Goal: Task Accomplishment & Management: Use online tool/utility

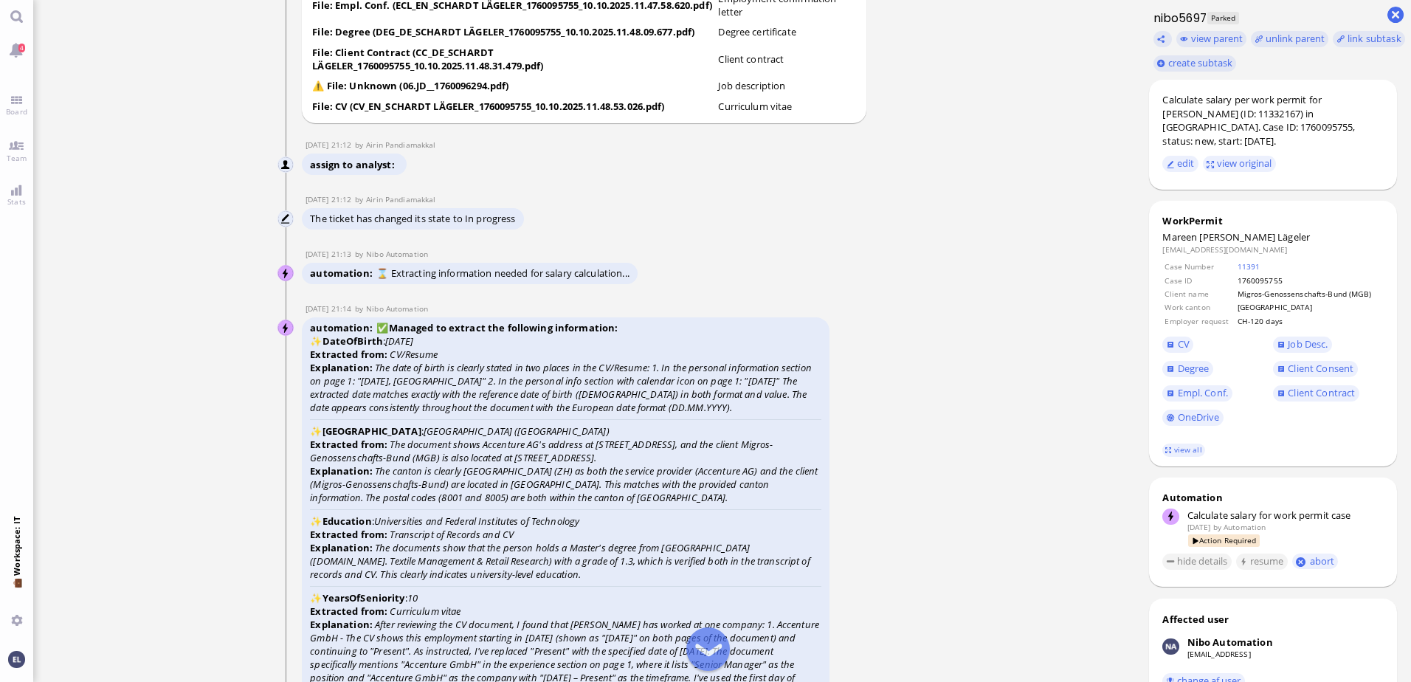
scroll to position [-3682, 0]
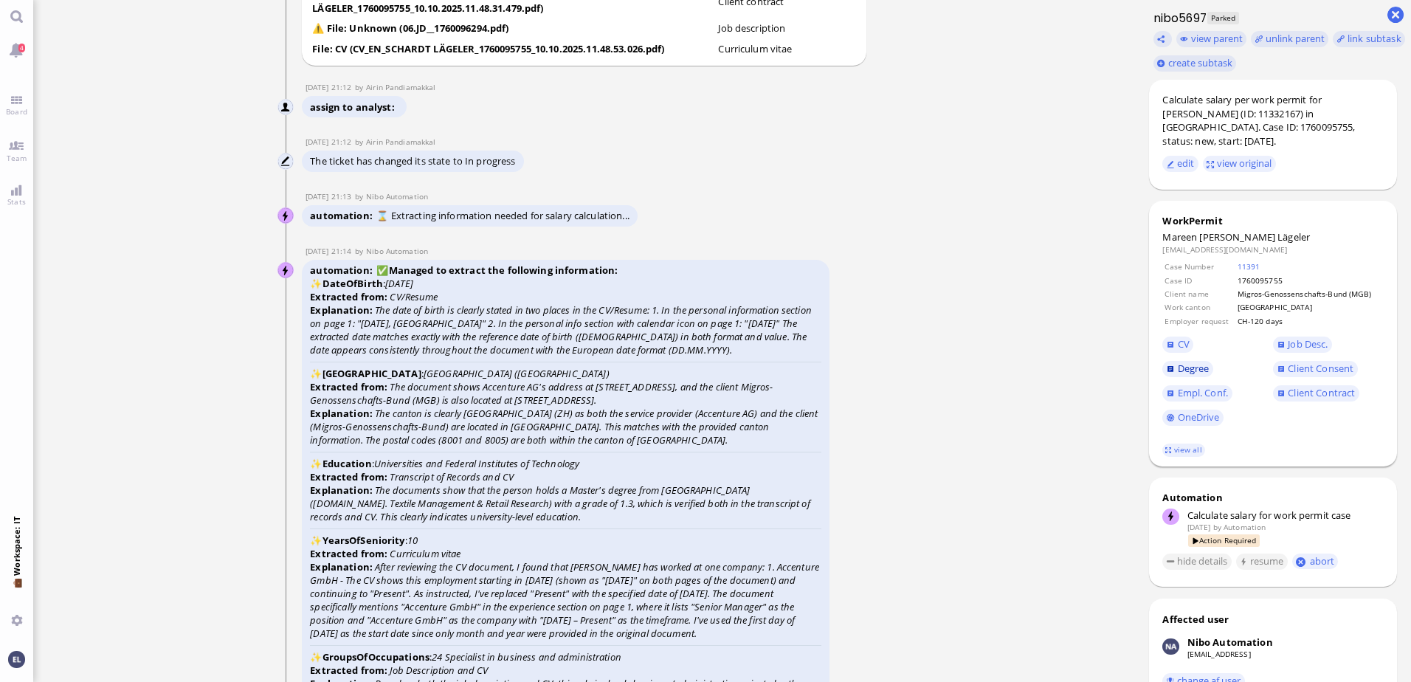
click at [1189, 362] on span "Degree" at bounding box center [1194, 368] width 32 height 13
click at [1201, 386] on span "Empl. Conf." at bounding box center [1203, 392] width 50 height 13
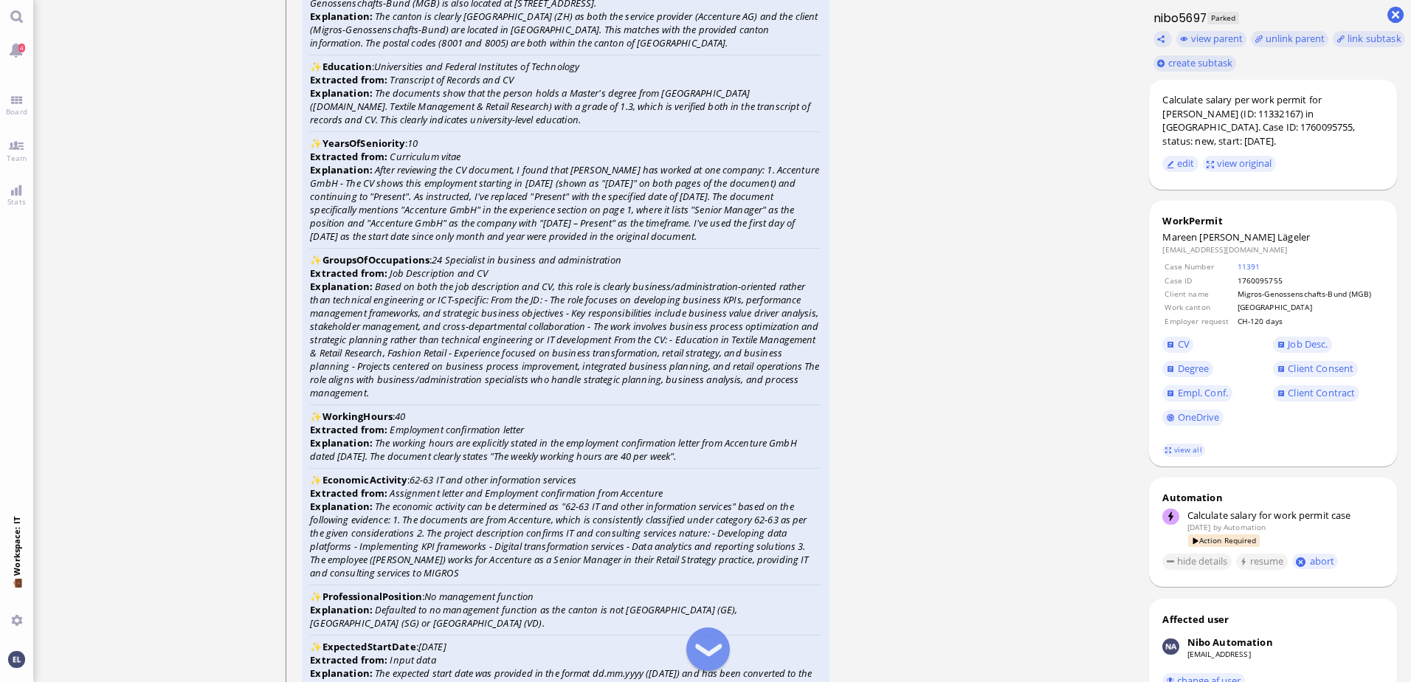
scroll to position [-3239, 0]
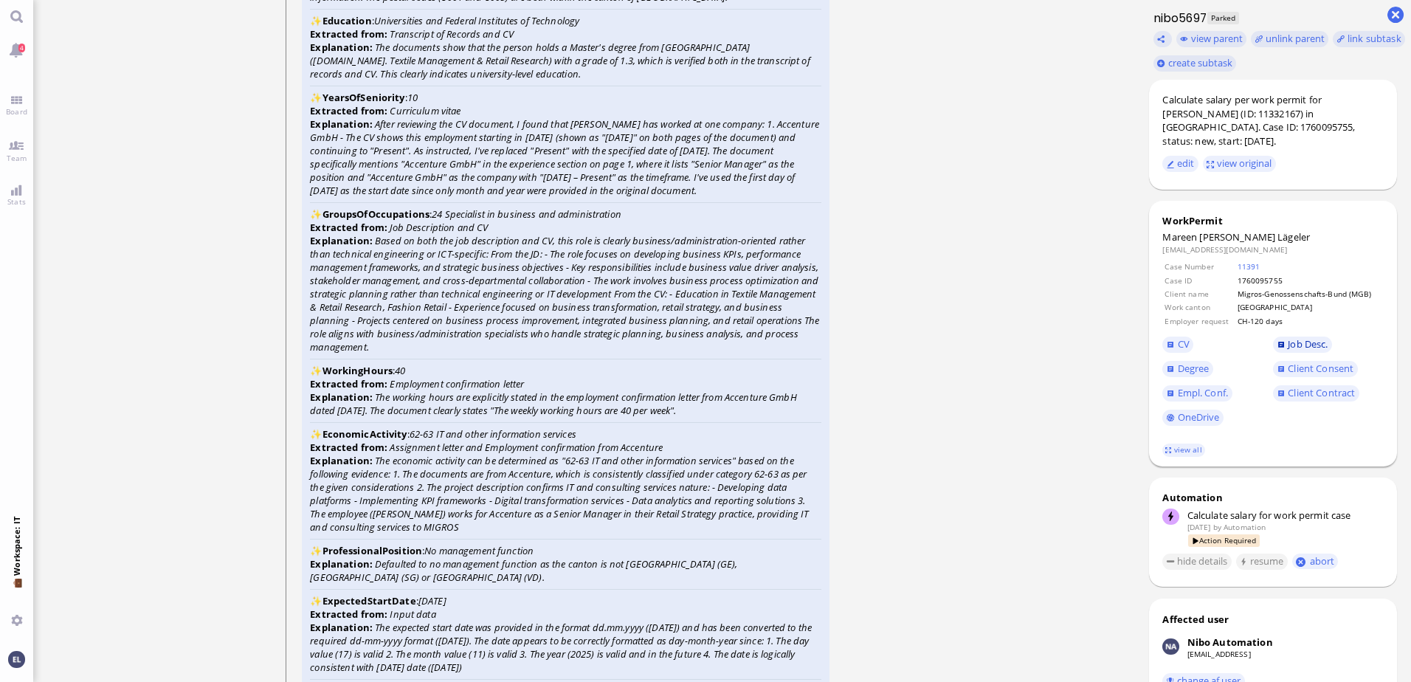
click at [1300, 337] on span "Job Desc." at bounding box center [1308, 343] width 40 height 13
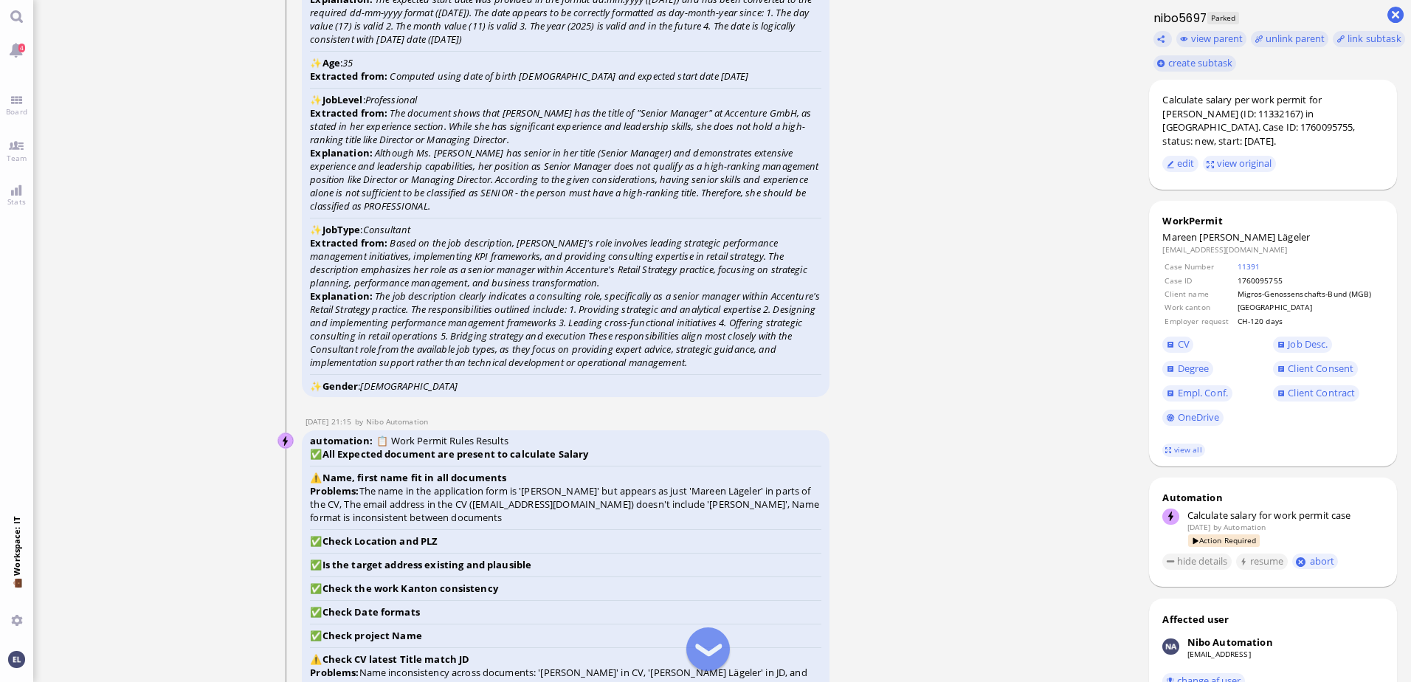
scroll to position [-2575, 0]
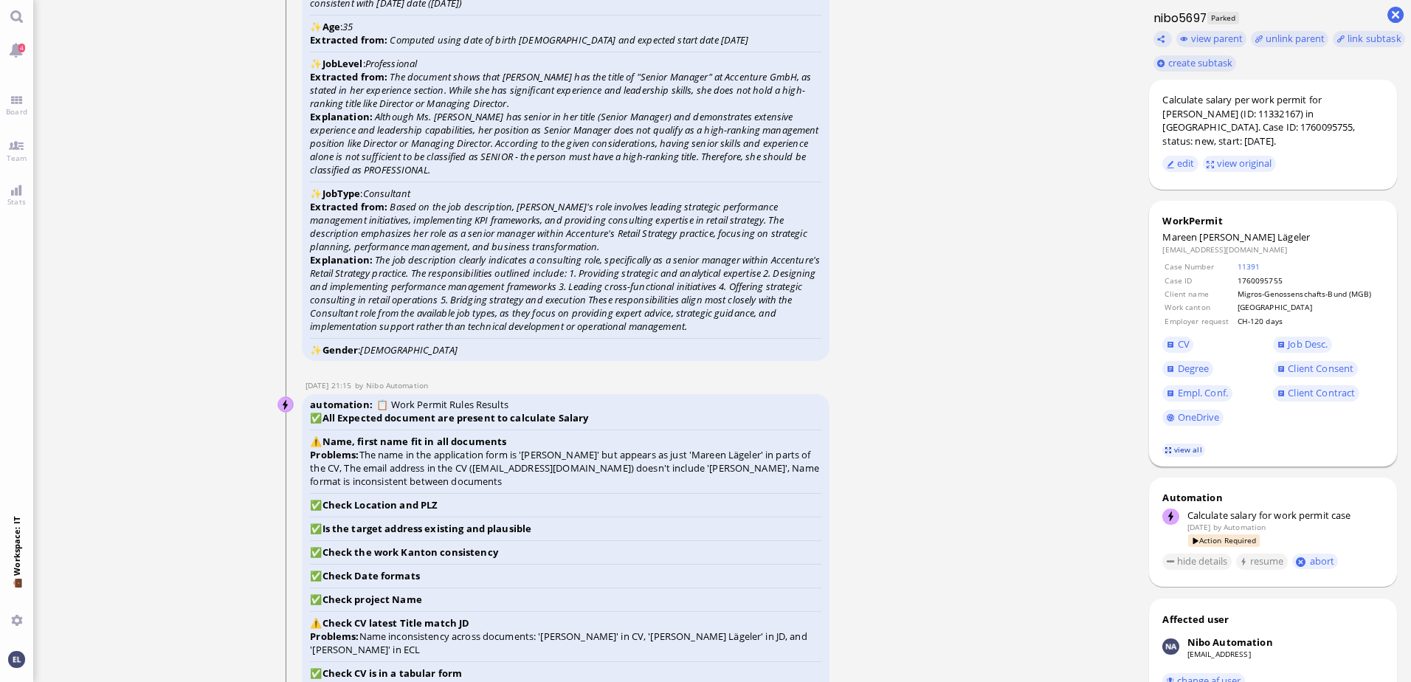
click at [1180, 444] on link "view all" at bounding box center [1184, 450] width 43 height 13
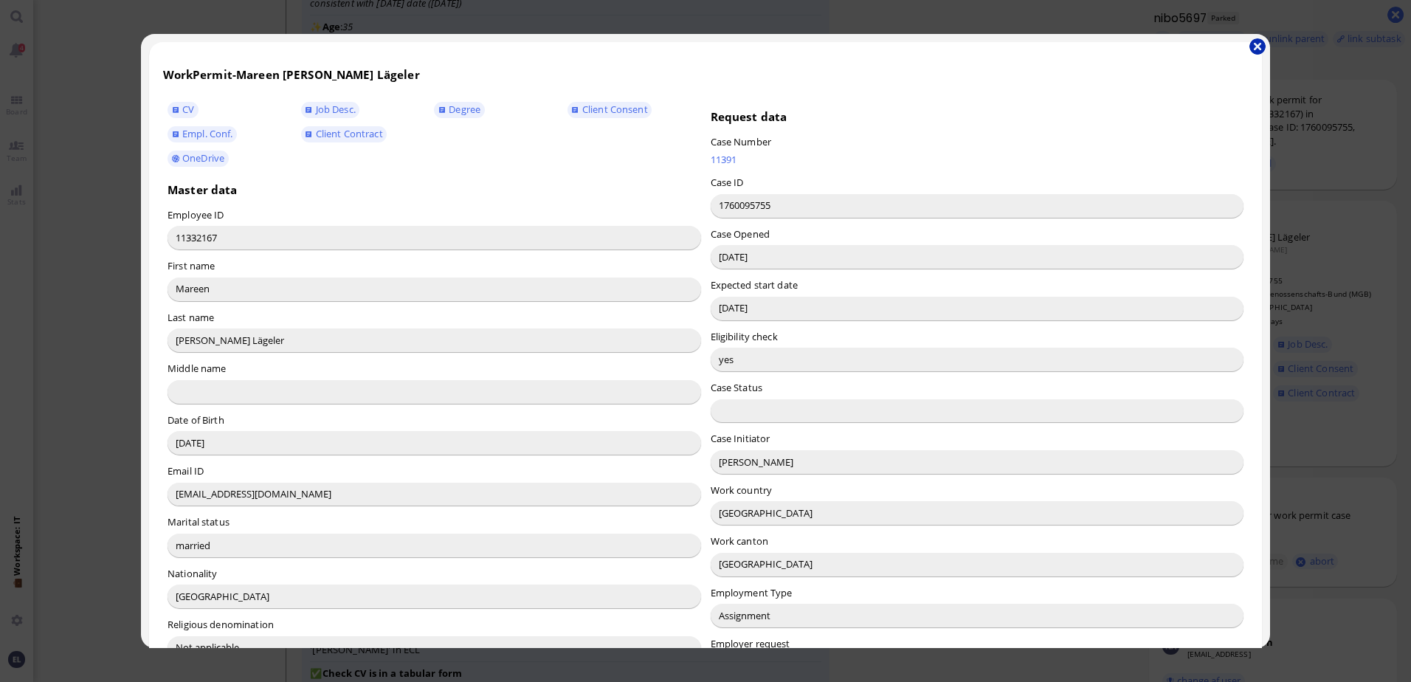
click at [1256, 46] on button "button" at bounding box center [1258, 46] width 16 height 16
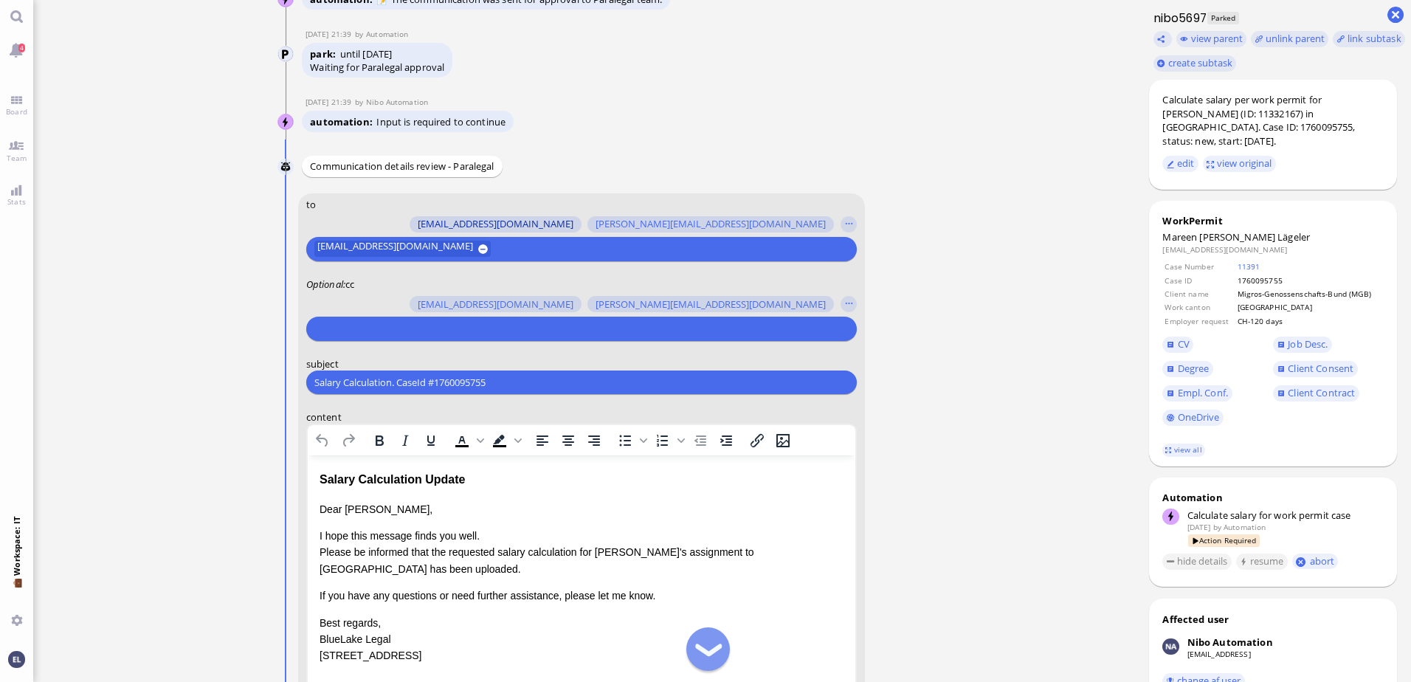
scroll to position [-286, 0]
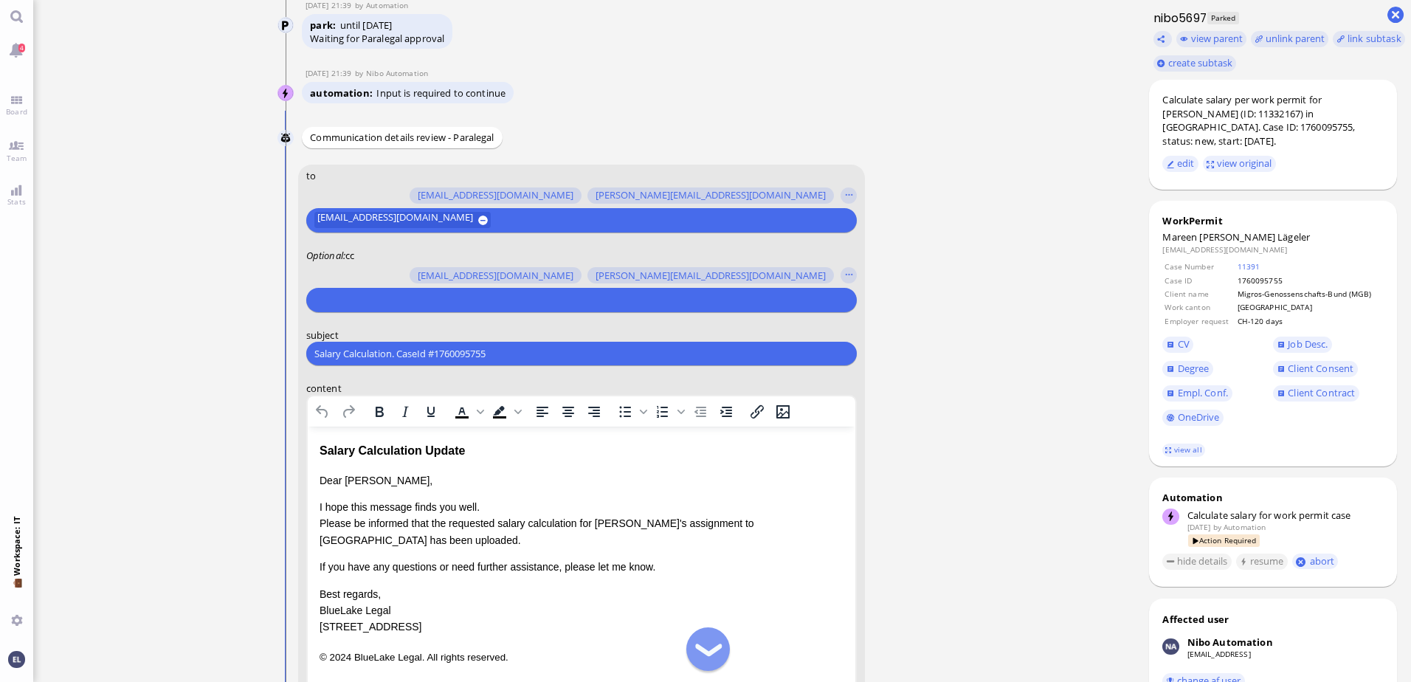
drag, startPoint x: 520, startPoint y: 353, endPoint x: 179, endPoint y: 362, distance: 341.2
click at [179, 362] on ticket "[DATE] 13:47 by Automation Automation Calculate eligible salary for work permit…" at bounding box center [584, 341] width 1103 height 682
paste input "RE: PazPerTout new case: [PERSON_NAME] (1760095755 / 11332167), Employer Reques…"
type input "RE: PazPerTout new case: [PERSON_NAME] (1760095755 / 11332167), Employer Reques…"
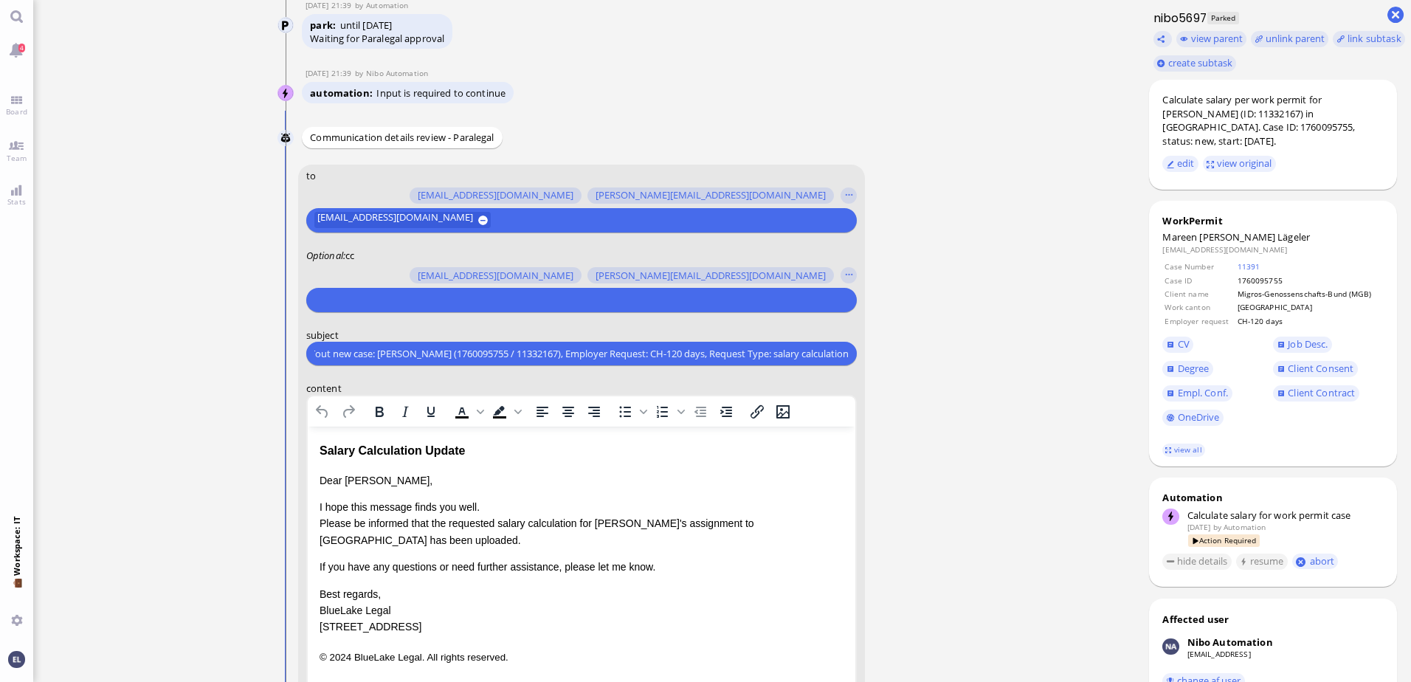
scroll to position [0, 0]
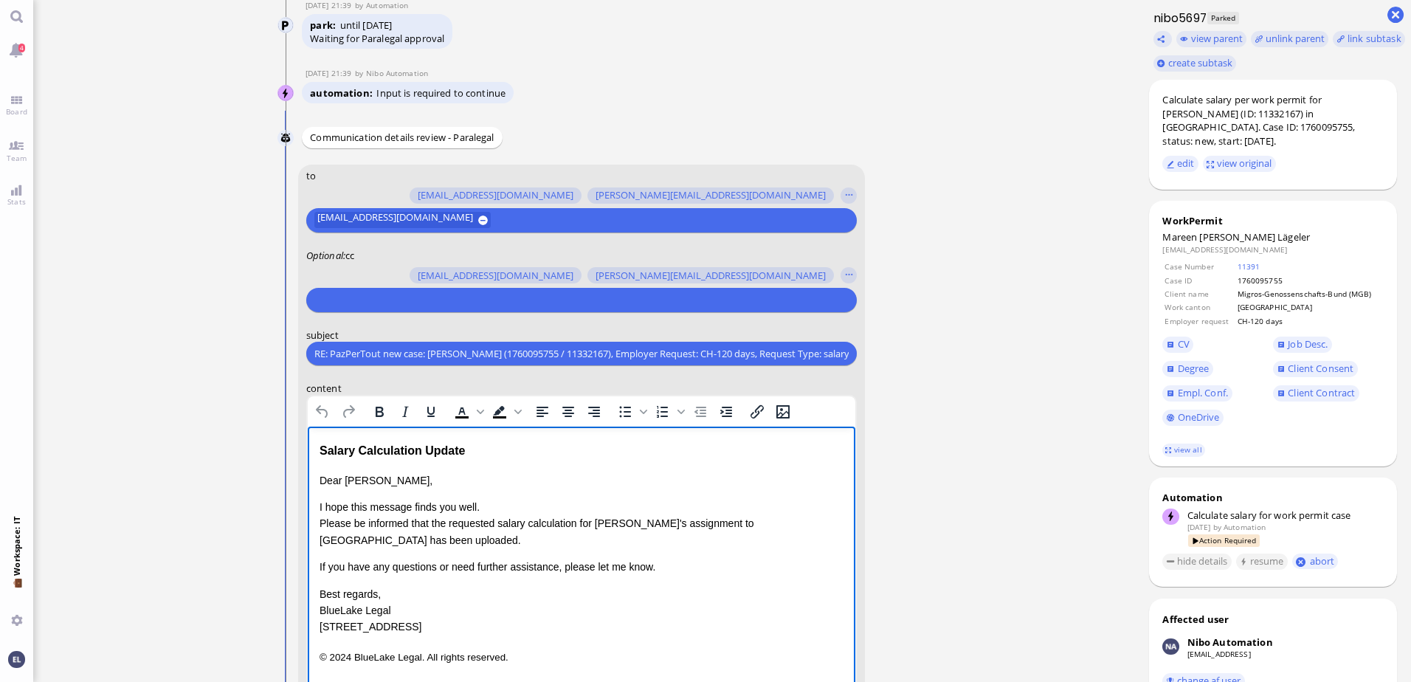
drag, startPoint x: 484, startPoint y: 453, endPoint x: 279, endPoint y: 467, distance: 205.6
click at [307, 467] on html "Salary Calculation Update Dear [PERSON_NAME], I hope this message finds you wel…" at bounding box center [581, 554] width 548 height 254
click at [328, 447] on div "Salary Calculation Update" at bounding box center [581, 450] width 524 height 19
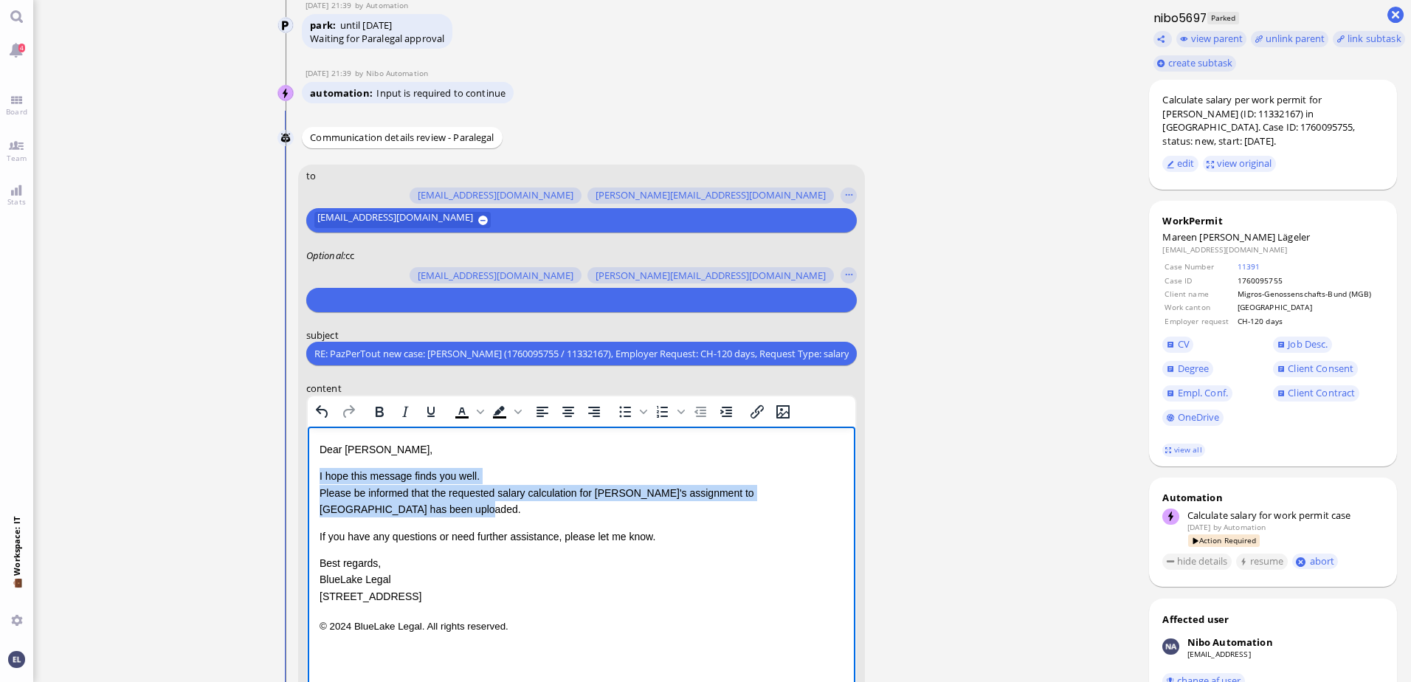
drag, startPoint x: 367, startPoint y: 507, endPoint x: 305, endPoint y: 480, distance: 67.8
click at [307, 480] on html "Dear [PERSON_NAME], I hope this message finds you well. Please be informed that…" at bounding box center [581, 539] width 548 height 224
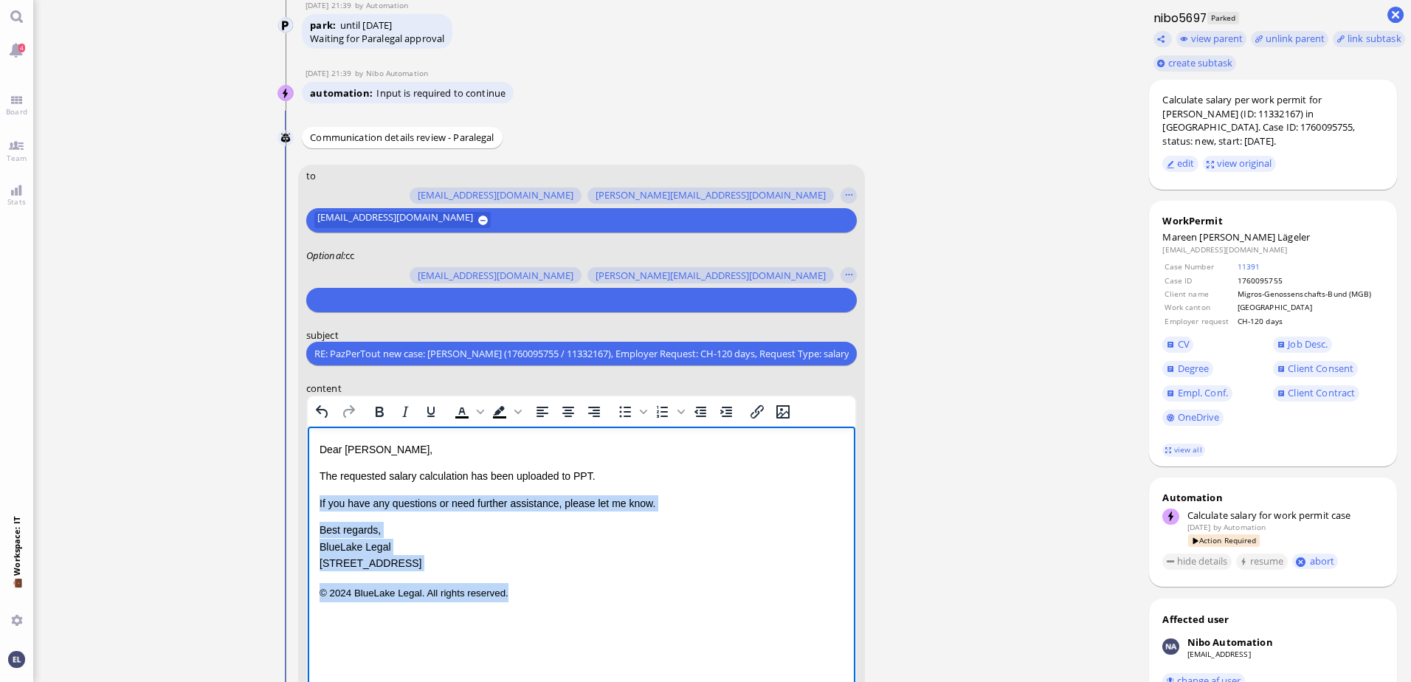
drag, startPoint x: 531, startPoint y: 591, endPoint x: 595, endPoint y: 932, distance: 346.3
click at [307, 504] on html "Dear [PERSON_NAME], The requested salary calculation has been uploaded to PPT. …" at bounding box center [581, 522] width 548 height 190
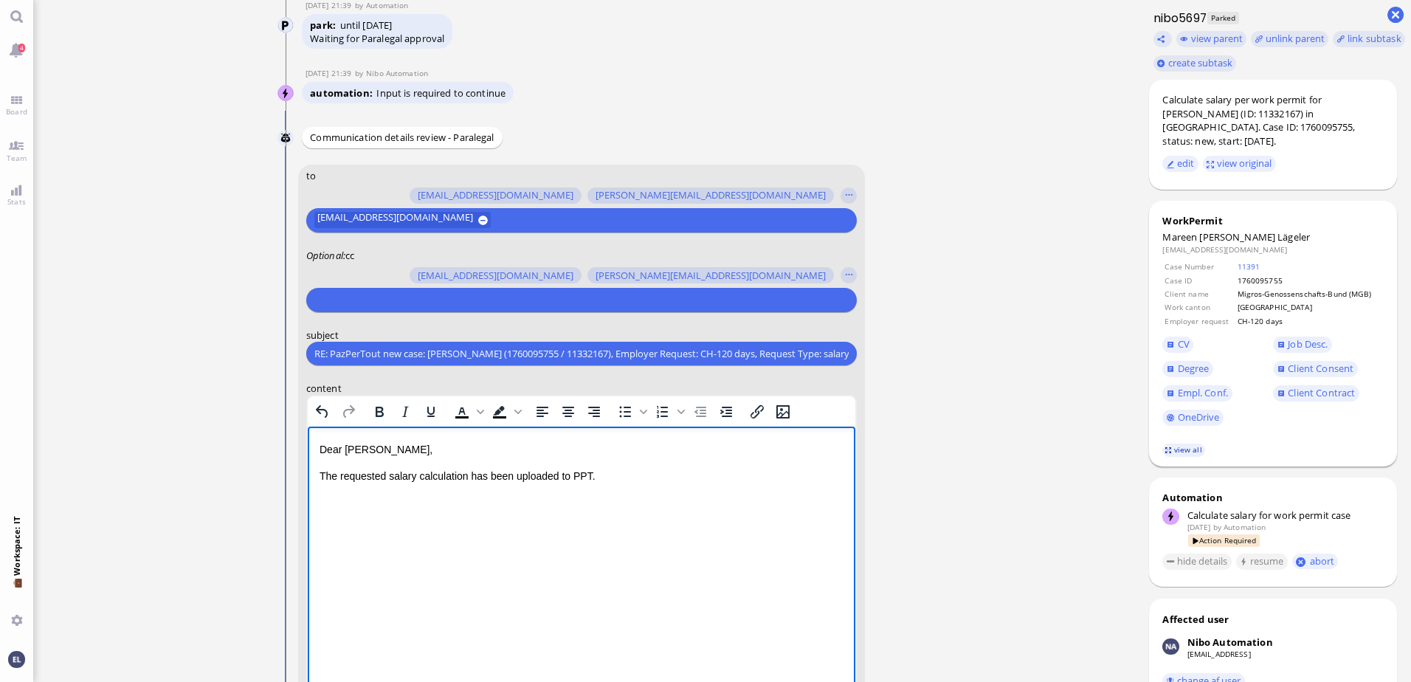
click at [1191, 444] on link "view all" at bounding box center [1184, 450] width 43 height 13
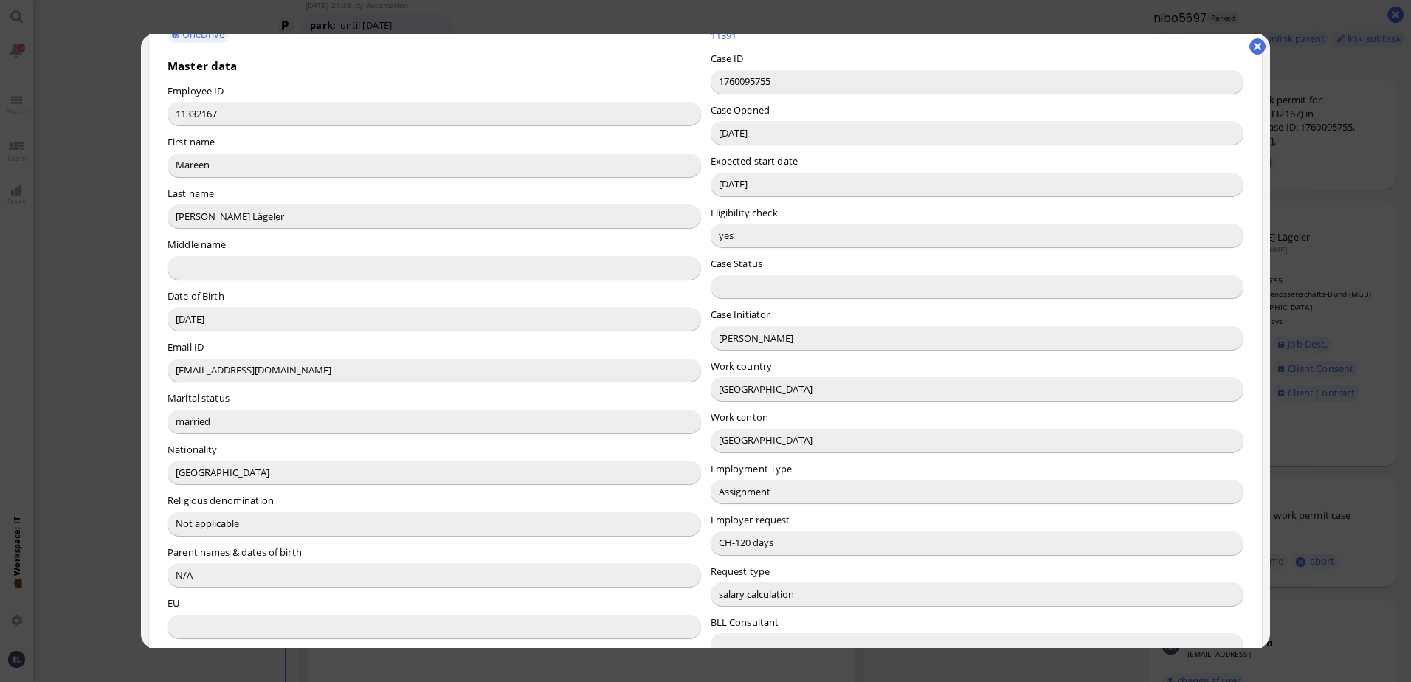
scroll to position [148, 0]
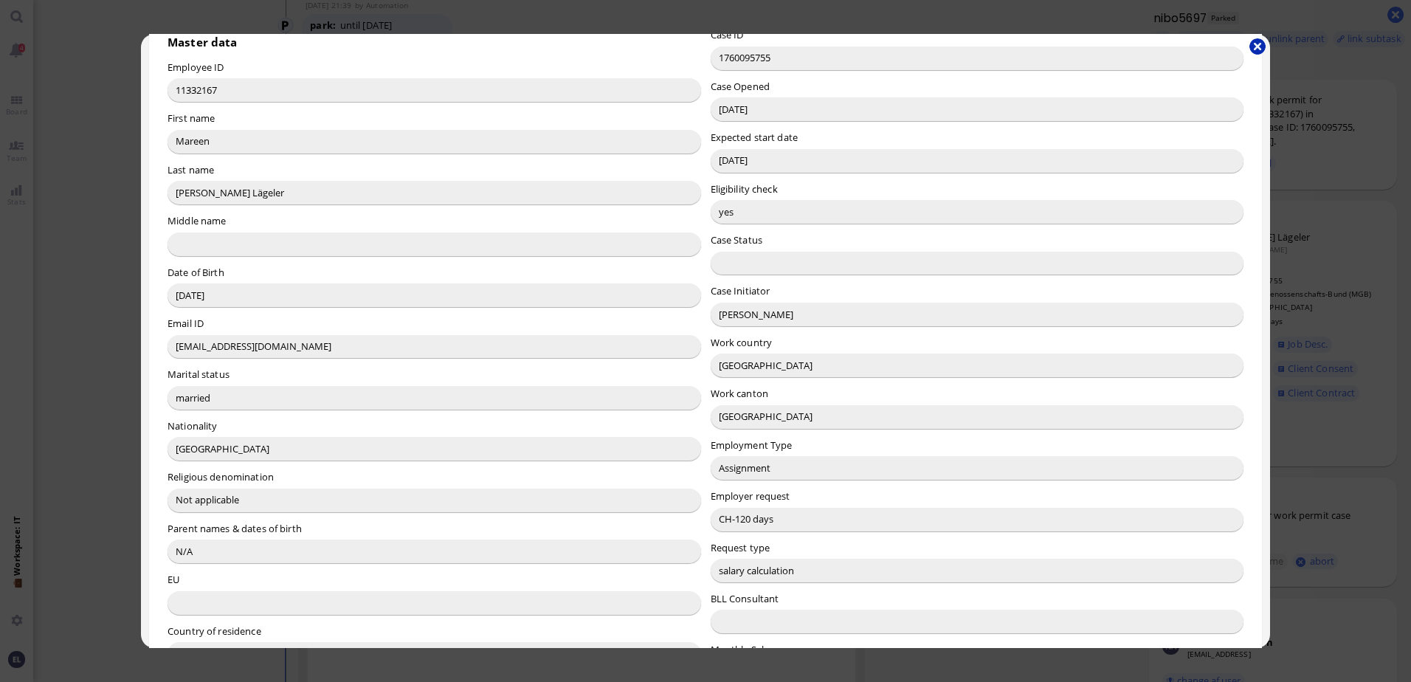
click at [1254, 45] on button "button" at bounding box center [1258, 46] width 16 height 16
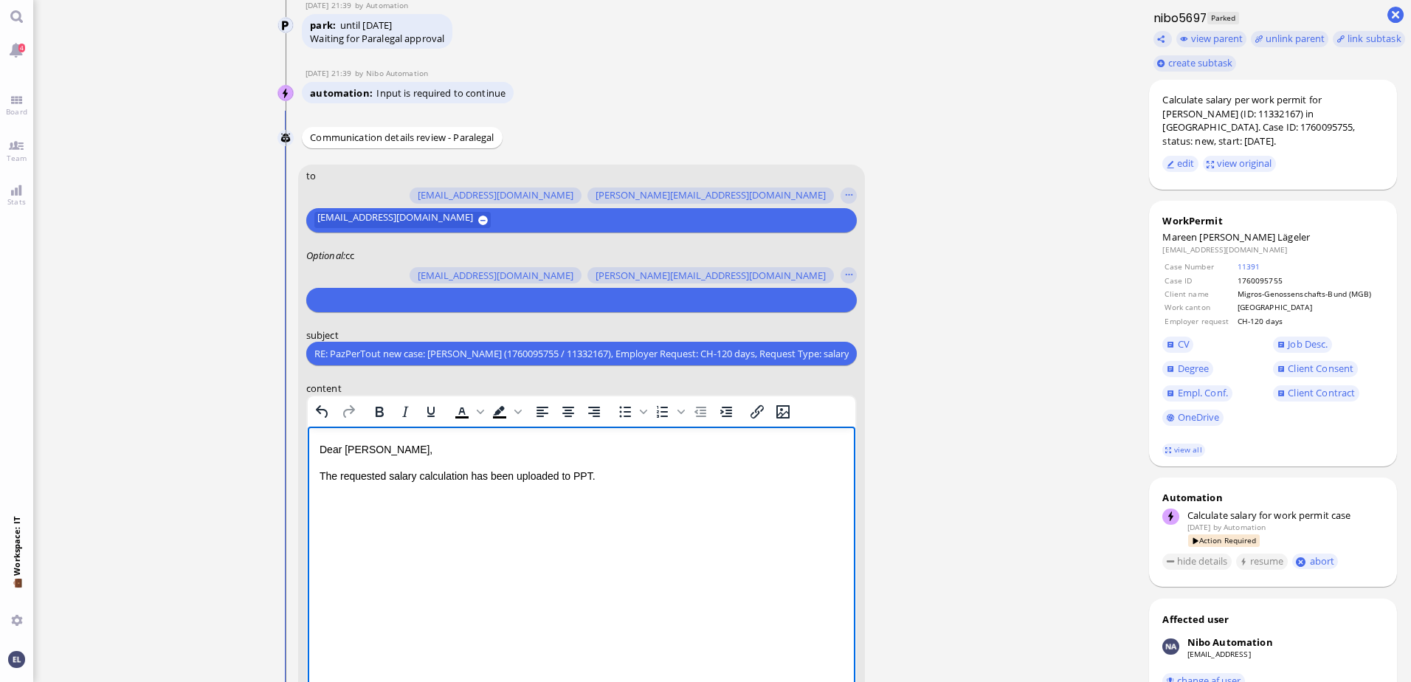
click at [546, 518] on html "Dear [PERSON_NAME], The requested salary calculation has been uploaded to PPT." at bounding box center [581, 478] width 548 height 103
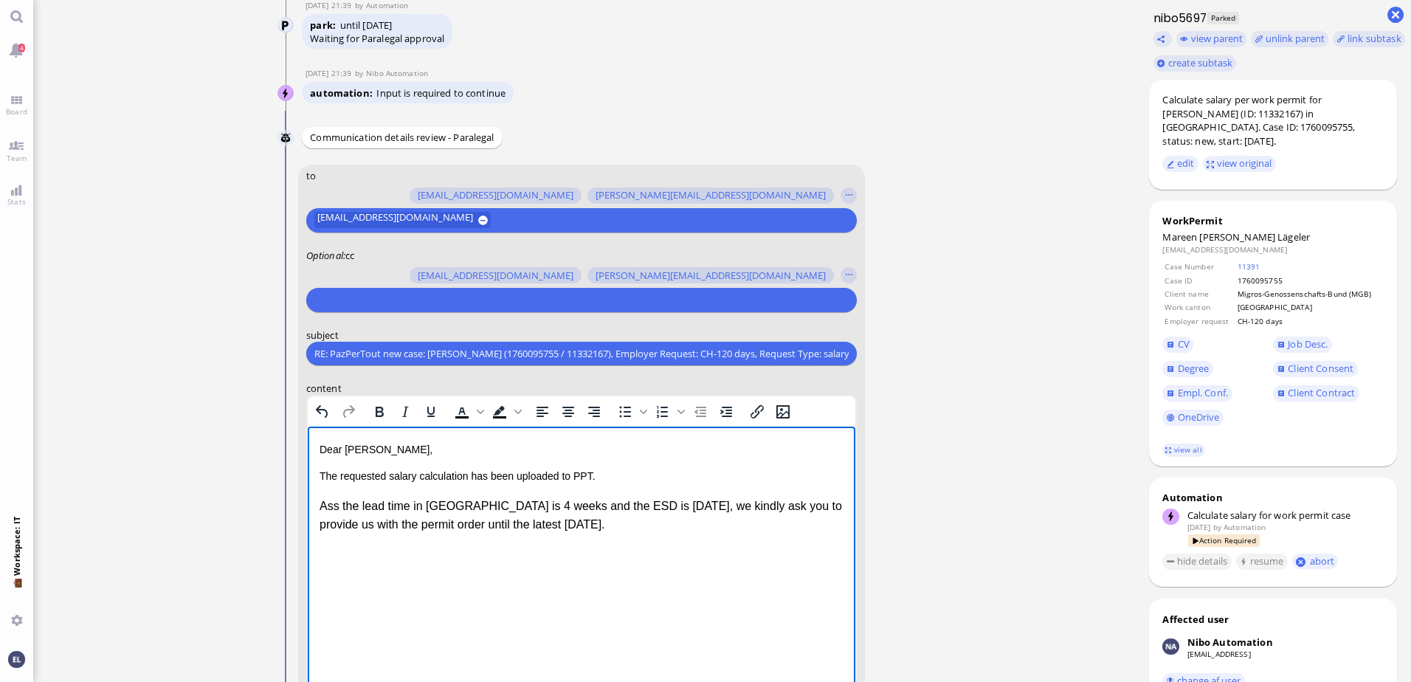
click at [336, 503] on p "Ass the lead time in [GEOGRAPHIC_DATA] is 4 weeks and the ESD is [DATE], we kin…" at bounding box center [581, 516] width 524 height 38
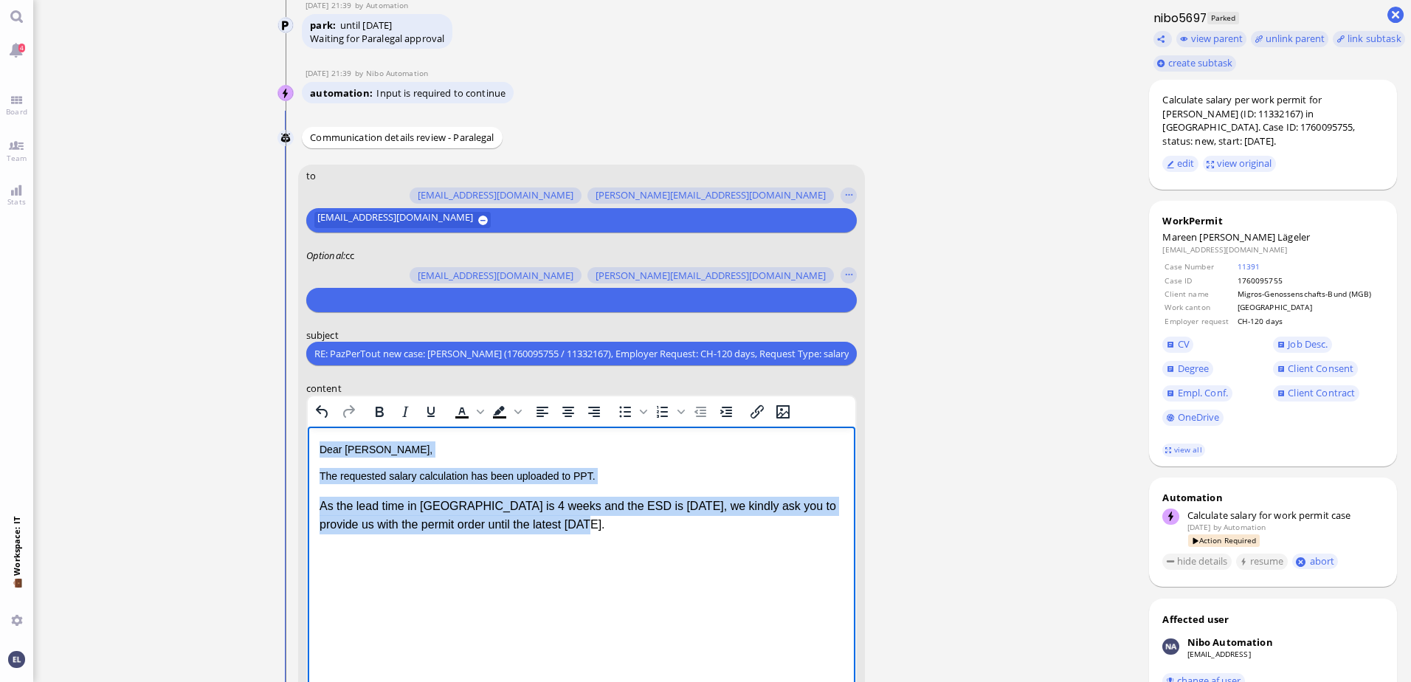
drag, startPoint x: 318, startPoint y: 448, endPoint x: 712, endPoint y: 599, distance: 422.2
click at [712, 549] on html "Dear [PERSON_NAME], The requested salary calculation has been uploaded to PPT. …" at bounding box center [581, 488] width 548 height 123
click at [498, 447] on p "Dear [PERSON_NAME]," at bounding box center [581, 449] width 524 height 16
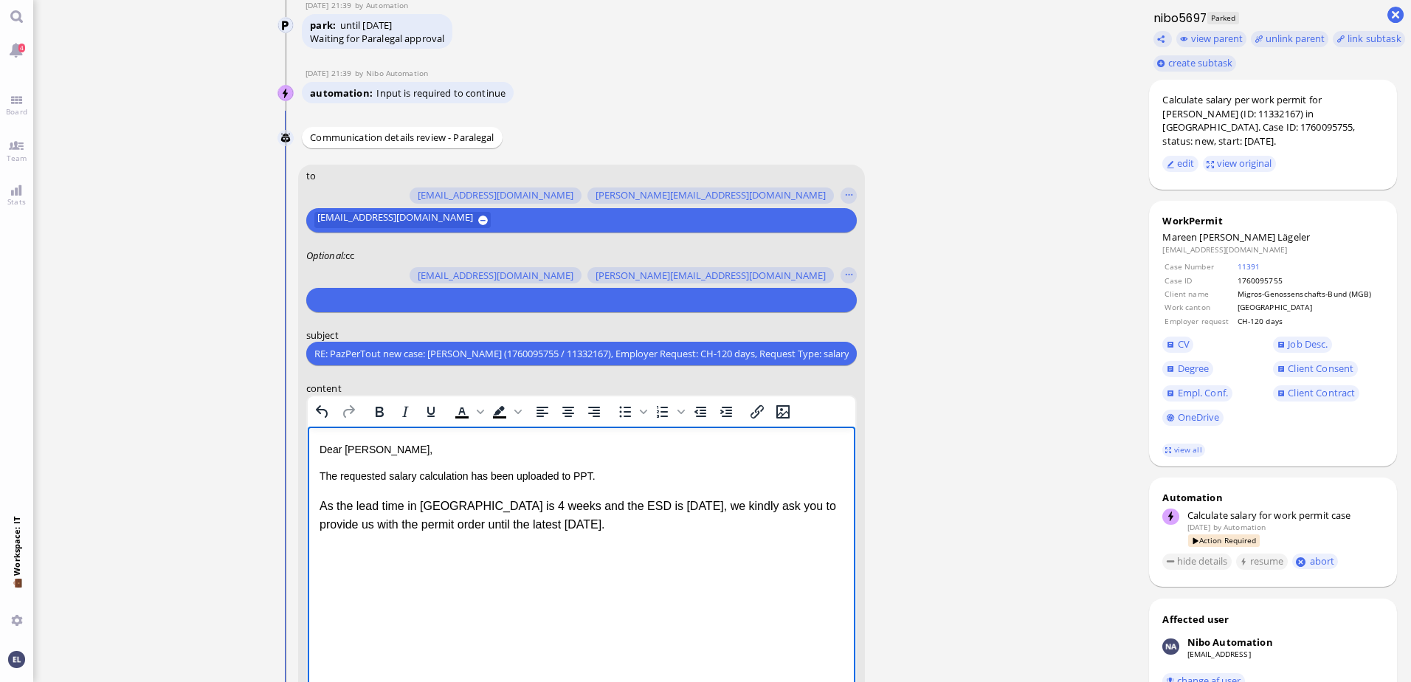
click at [554, 523] on p "As the lead time in [GEOGRAPHIC_DATA] is 4 weeks and the ESD is [DATE], we kind…" at bounding box center [581, 516] width 524 height 38
click at [442, 524] on p "As the lead time in [GEOGRAPHIC_DATA] is 4 weeks and the ESD is [DATE], we kind…" at bounding box center [581, 516] width 524 height 38
click at [360, 572] on p "Kind regards, [PERSON_NAME]" at bounding box center [581, 565] width 524 height 38
click at [394, 297] on input "text" at bounding box center [579, 300] width 531 height 16
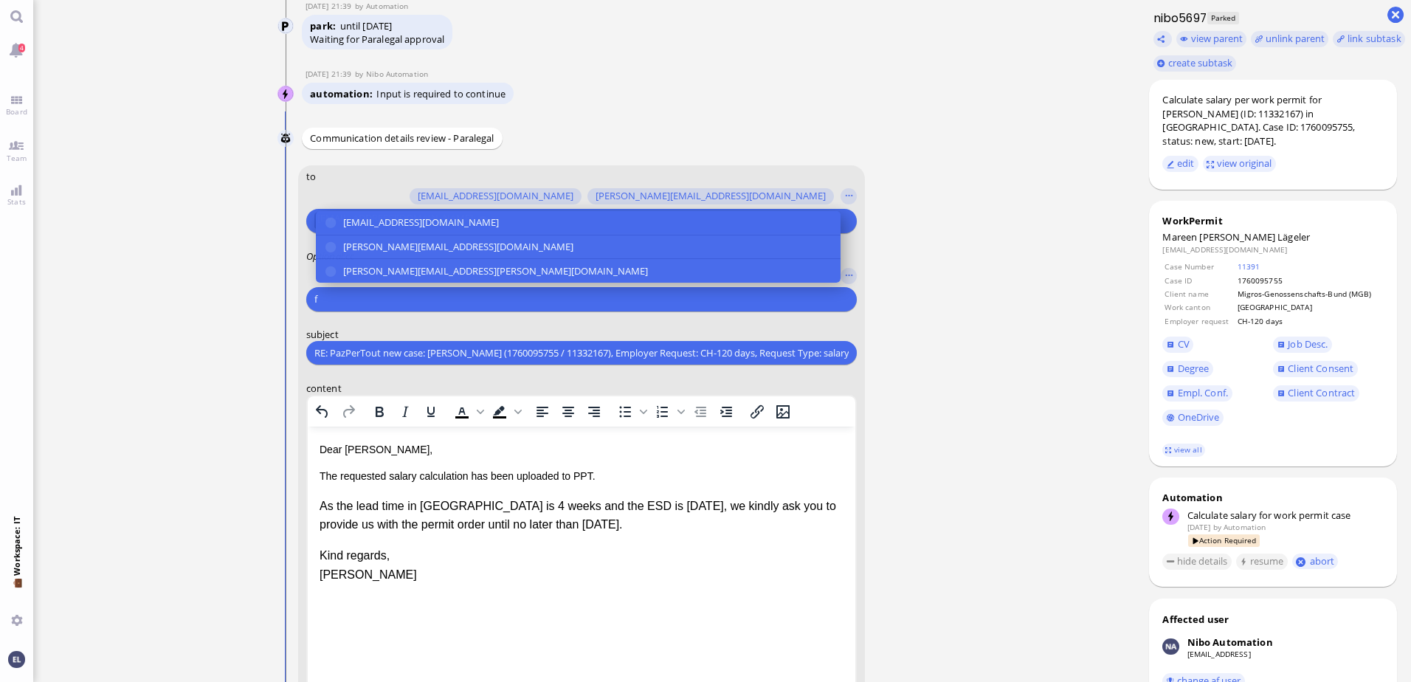
type input "f"
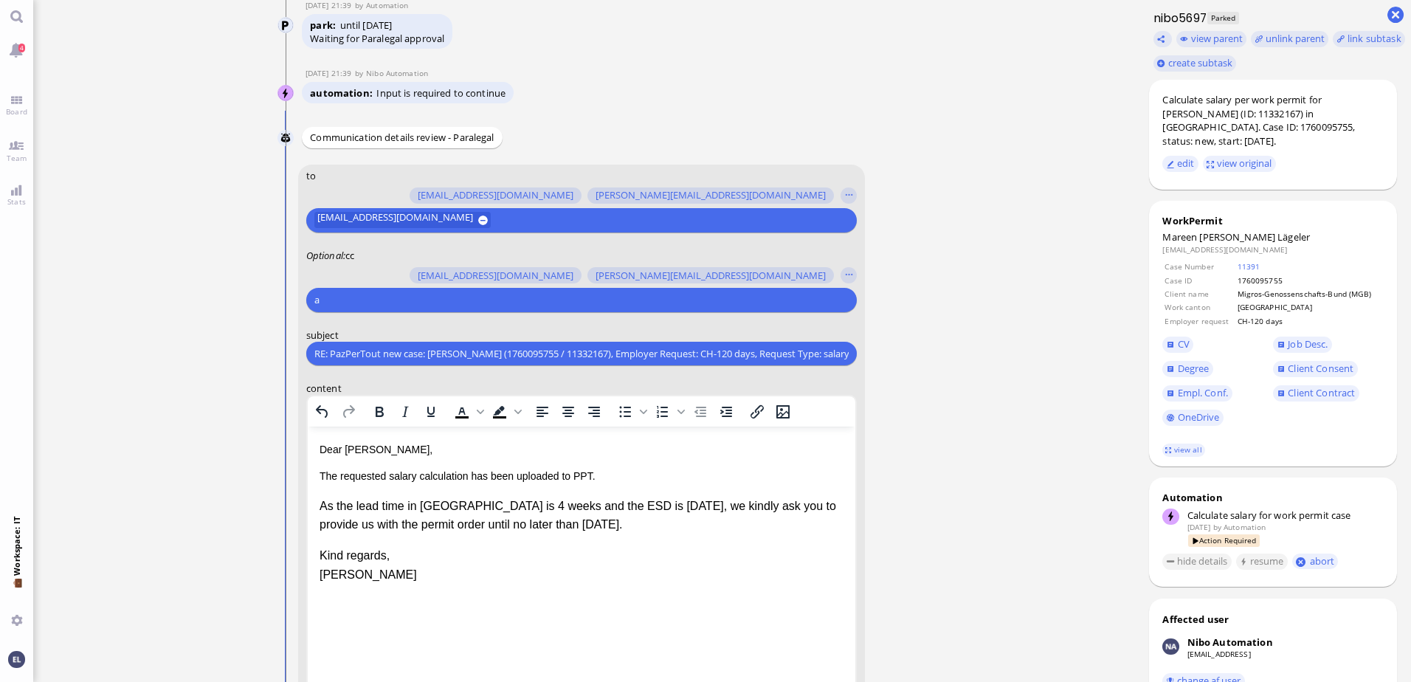
scroll to position [-286, 0]
type input "air"
click at [400, 270] on span "[EMAIL_ADDRESS][DOMAIN_NAME]" at bounding box center [421, 272] width 156 height 16
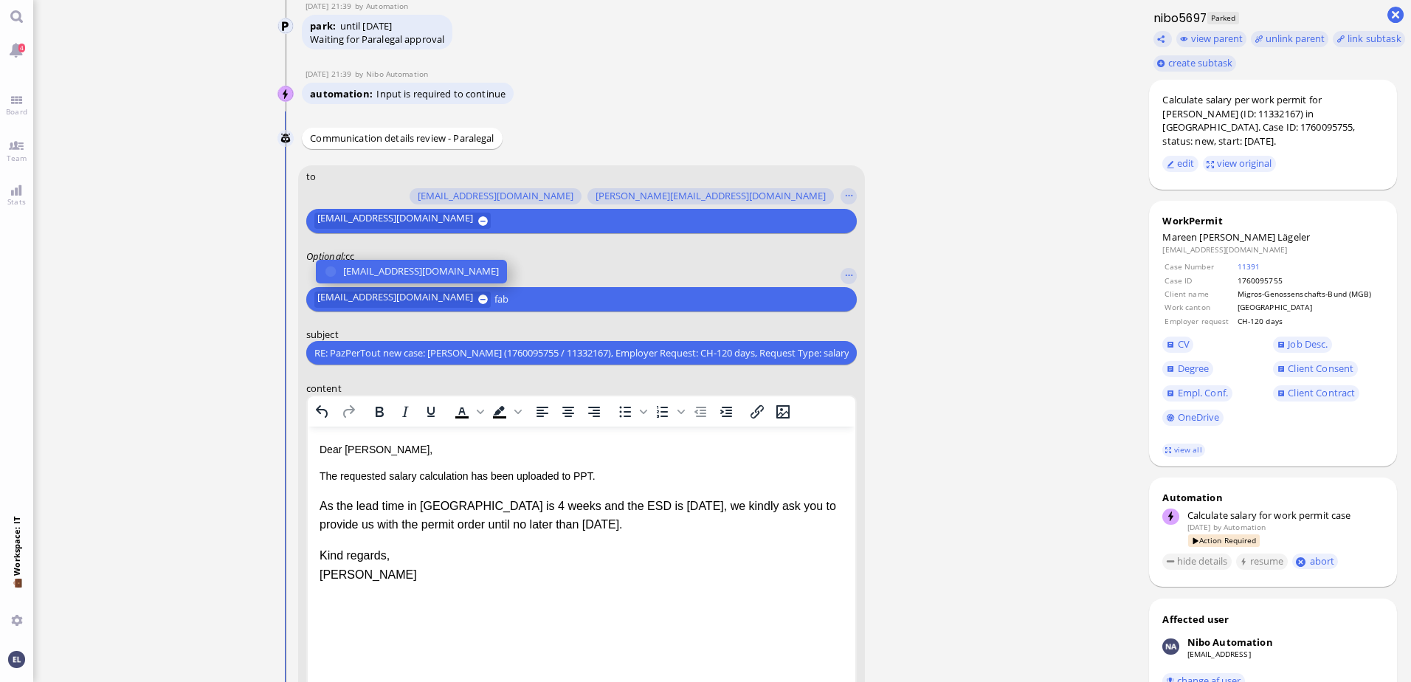
type input "fab"
click at [398, 270] on span "[EMAIL_ADDRESS][DOMAIN_NAME]" at bounding box center [421, 272] width 156 height 16
type input "anus"
click at [398, 270] on span "[PERSON_NAME][EMAIL_ADDRESS][DOMAIN_NAME]" at bounding box center [458, 272] width 230 height 16
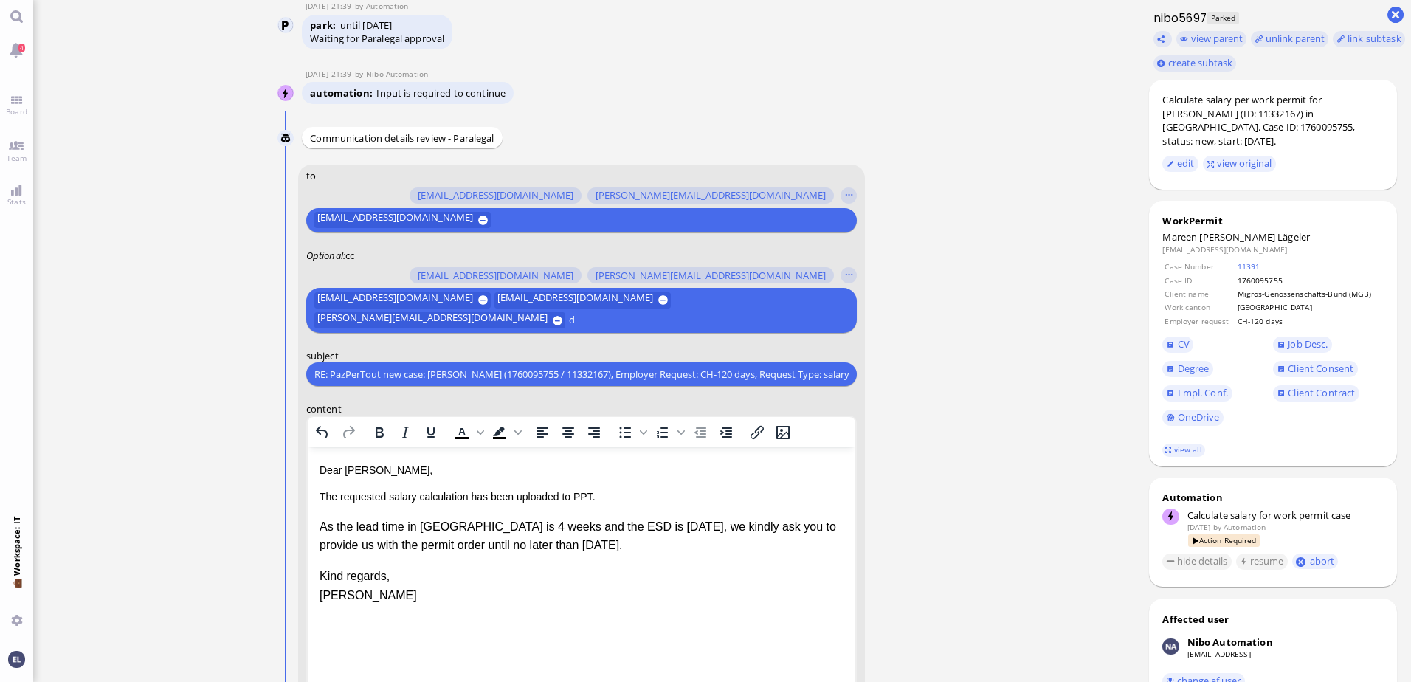
scroll to position [-306, 0]
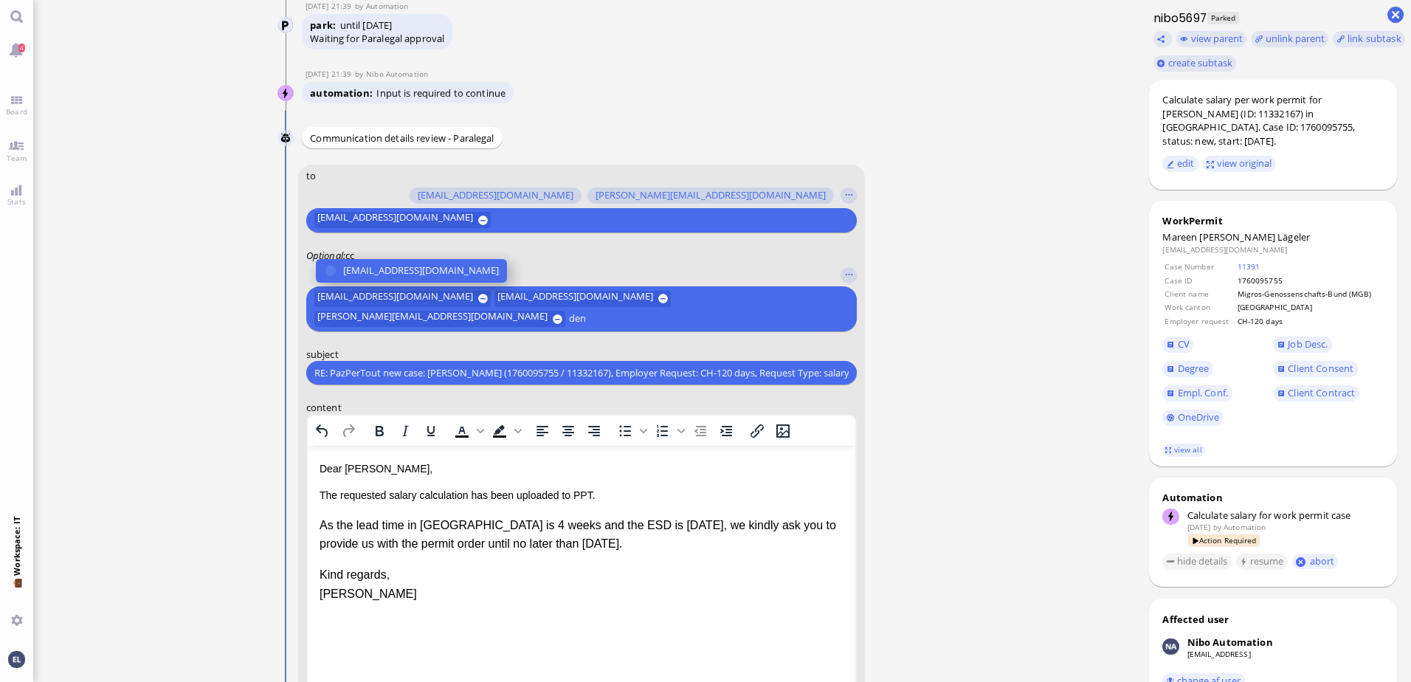
type input "den"
click at [398, 270] on span "[EMAIL_ADDRESS][DOMAIN_NAME]" at bounding box center [421, 271] width 156 height 16
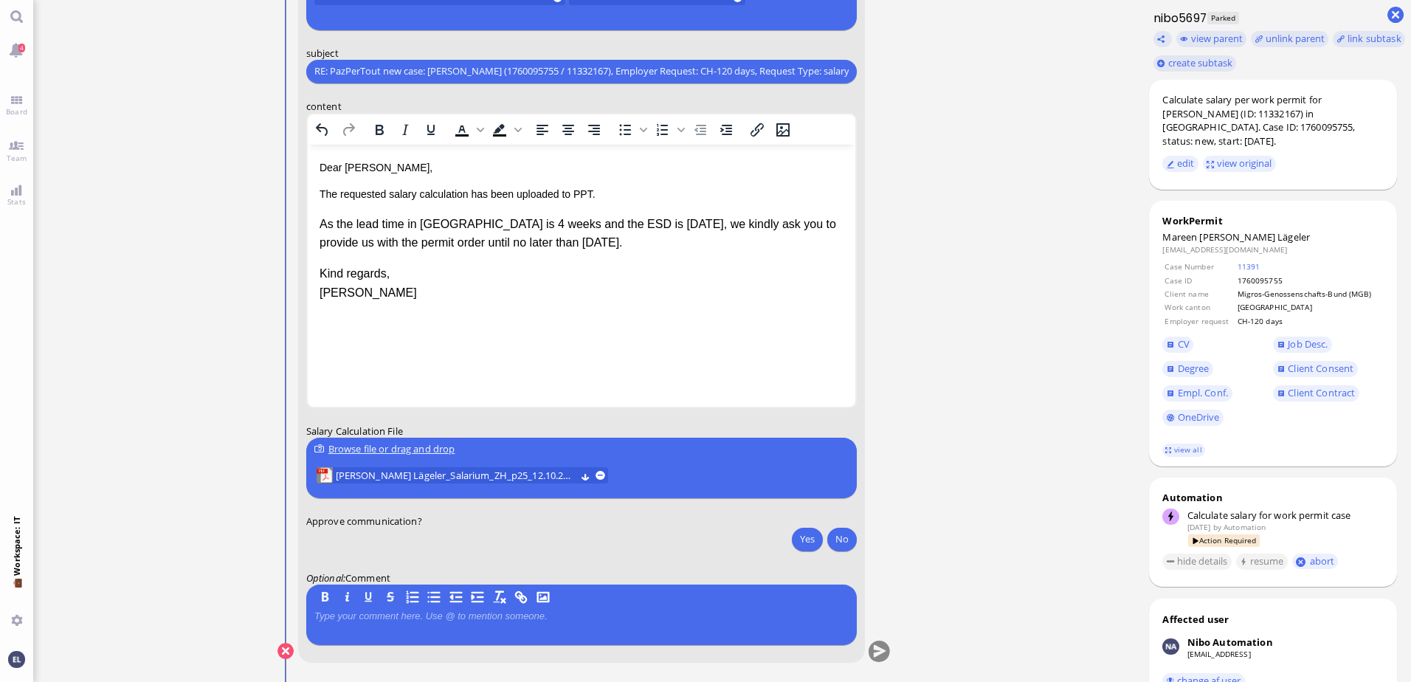
scroll to position [0, 0]
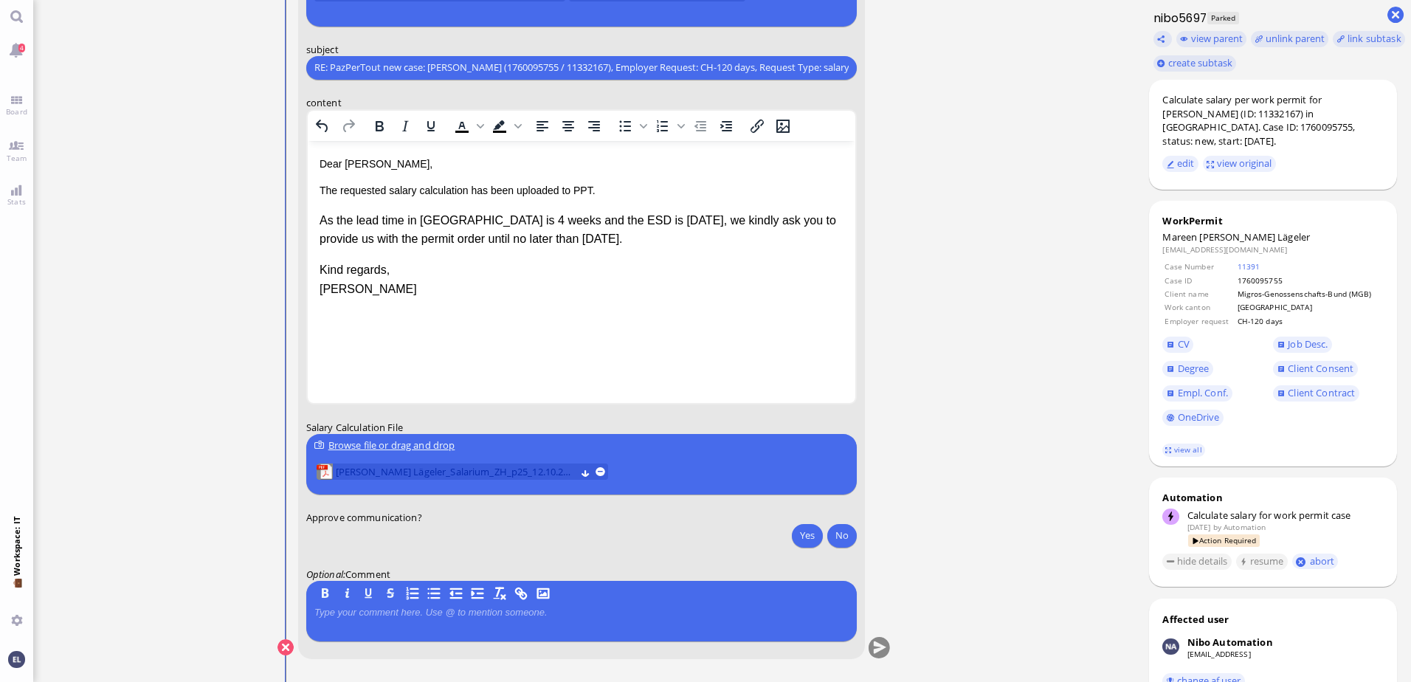
click at [520, 470] on span "[PERSON_NAME] Lägeler_Salarium_ZH_p25_12.10.2025.pdf" at bounding box center [456, 472] width 240 height 16
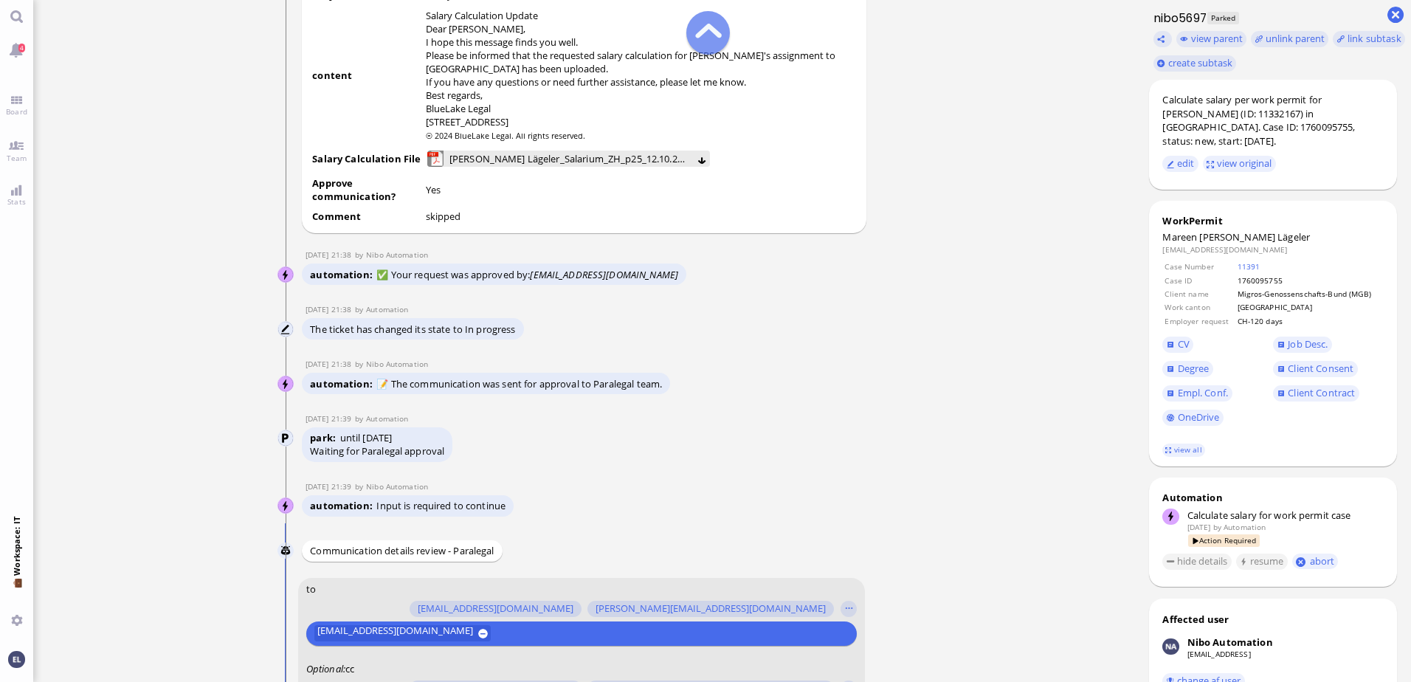
scroll to position [-812, 0]
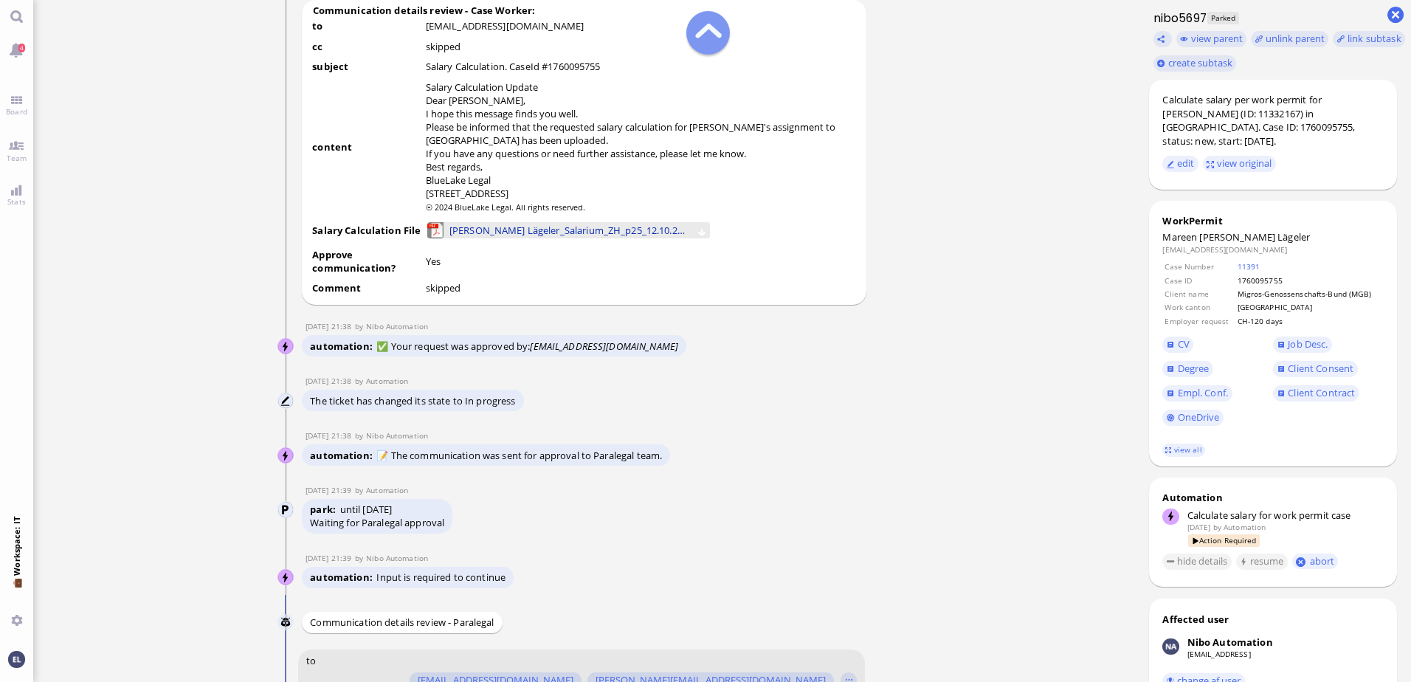
click at [535, 238] on span "[PERSON_NAME] Lägeler_Salarium_ZH_p25_12.10.2025.pdf (68.74 kB)" at bounding box center [570, 230] width 240 height 16
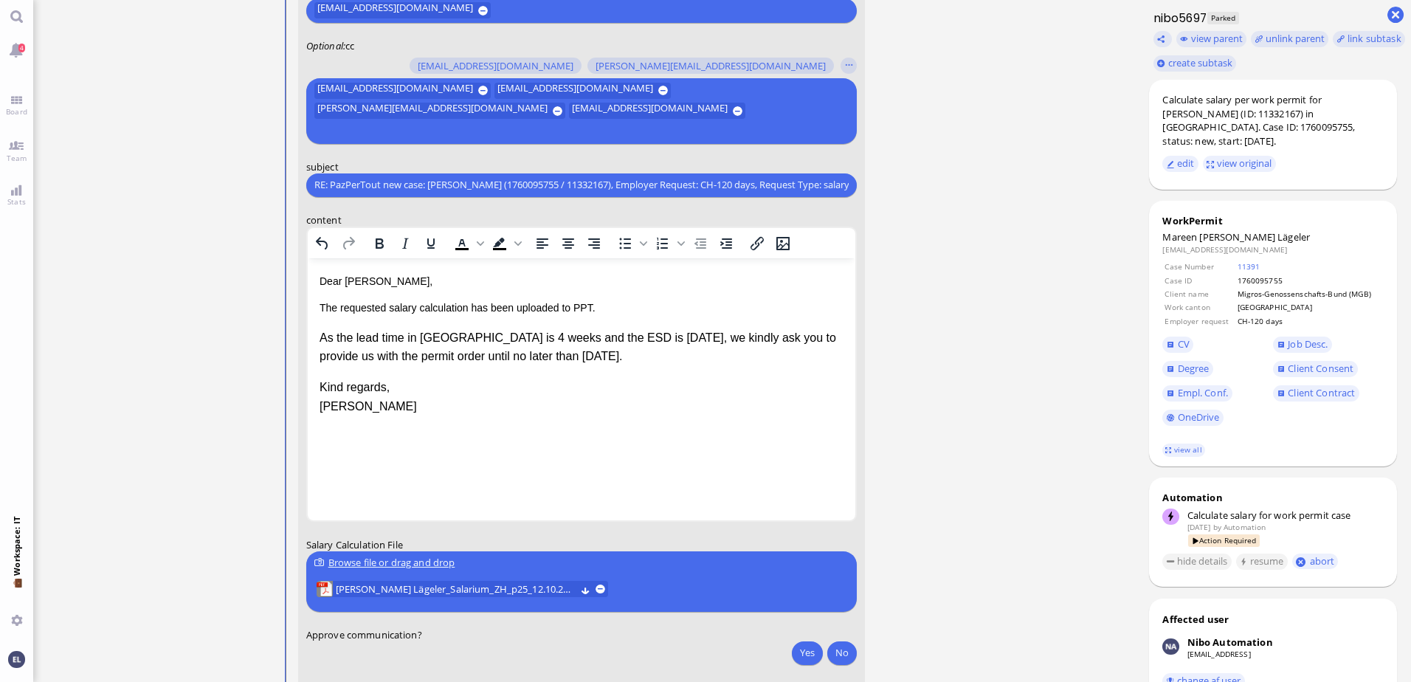
scroll to position [-74, 0]
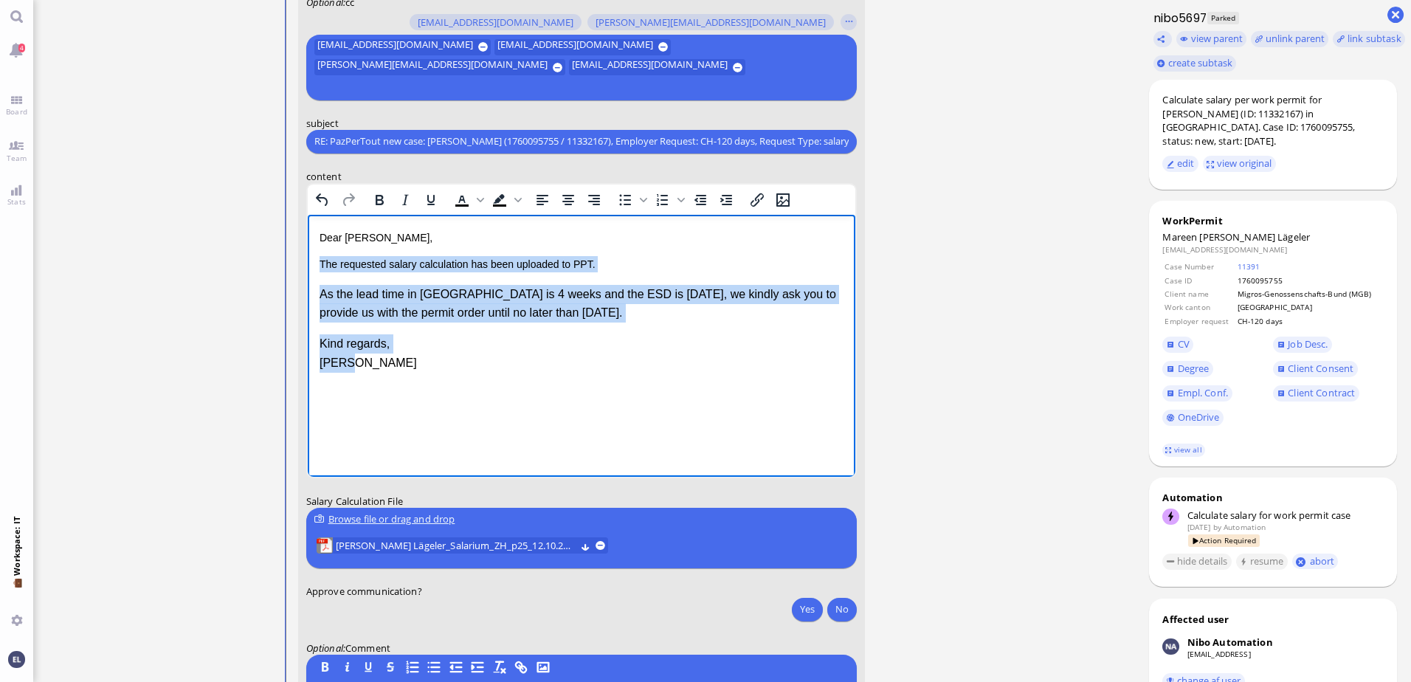
drag, startPoint x: 361, startPoint y: 358, endPoint x: 311, endPoint y: 252, distance: 117.6
click at [311, 252] on html "Dear [PERSON_NAME], The requested salary calculation has been uploaded to PPT. …" at bounding box center [581, 300] width 548 height 172
drag, startPoint x: 508, startPoint y: 344, endPoint x: 551, endPoint y: 333, distance: 44.2
click at [508, 343] on p "Kind regards, [PERSON_NAME]" at bounding box center [581, 353] width 524 height 38
click at [579, 316] on p "As the lead time in [GEOGRAPHIC_DATA] is 4 weeks and the ESD is [DATE], we kind…" at bounding box center [581, 303] width 524 height 38
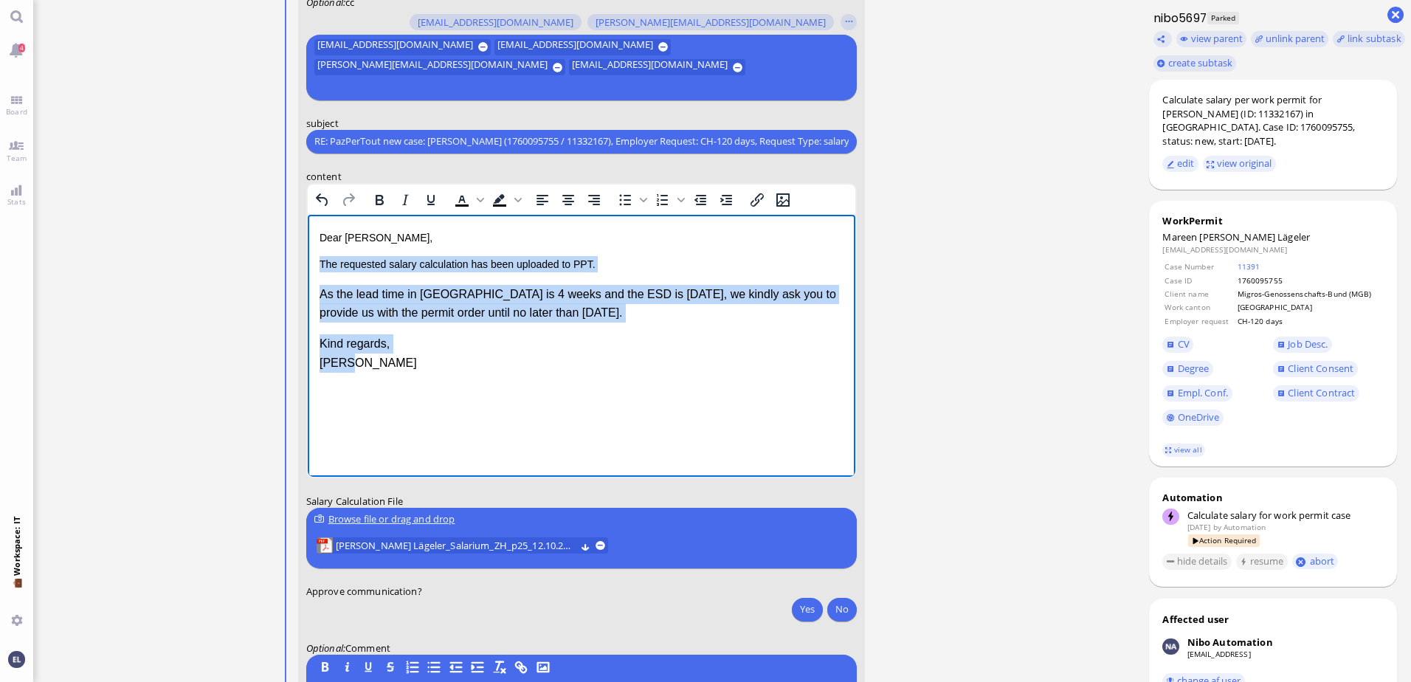
click at [514, 318] on p "As the lead time in [GEOGRAPHIC_DATA] is 4 weeks and the ESD is [DATE], we kind…" at bounding box center [581, 303] width 524 height 38
drag, startPoint x: 574, startPoint y: 314, endPoint x: 612, endPoint y: 477, distance: 166.7
click at [307, 262] on html "Dear [PERSON_NAME], The requested salary calculation has been uploaded to PPT. …" at bounding box center [581, 300] width 548 height 172
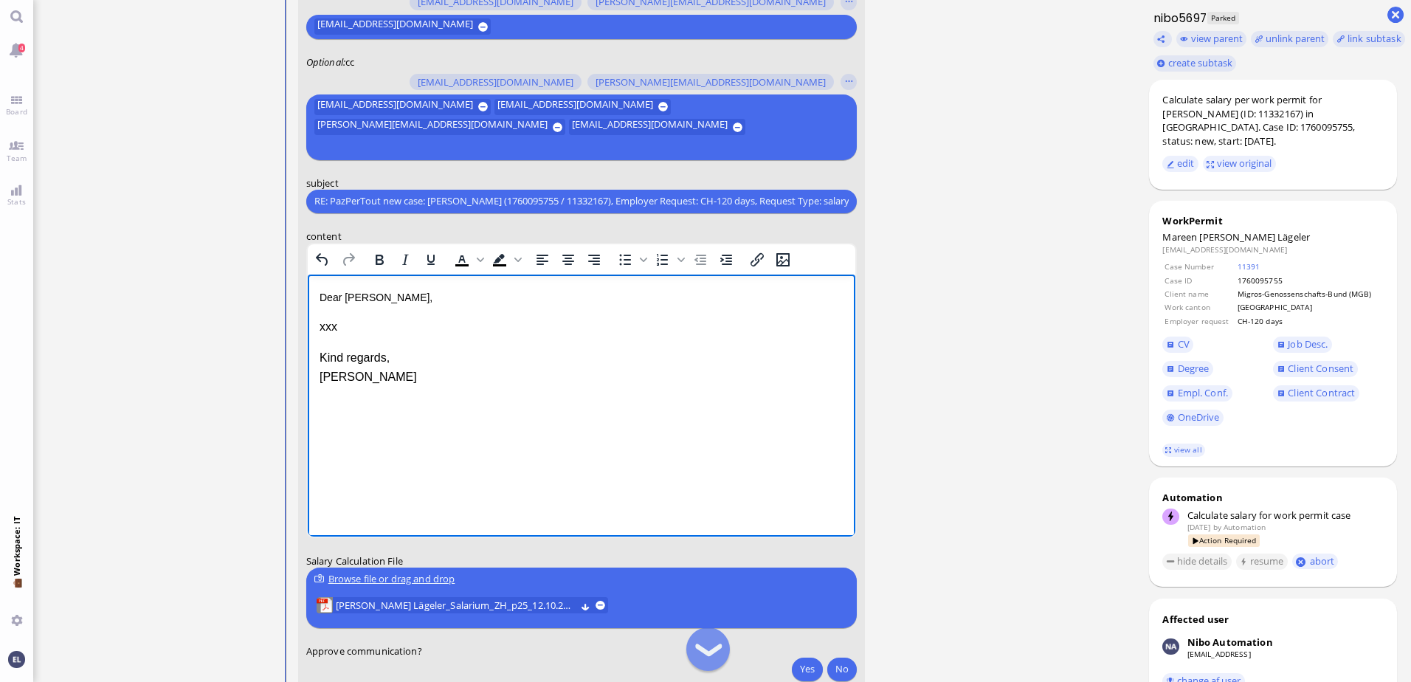
scroll to position [0, 0]
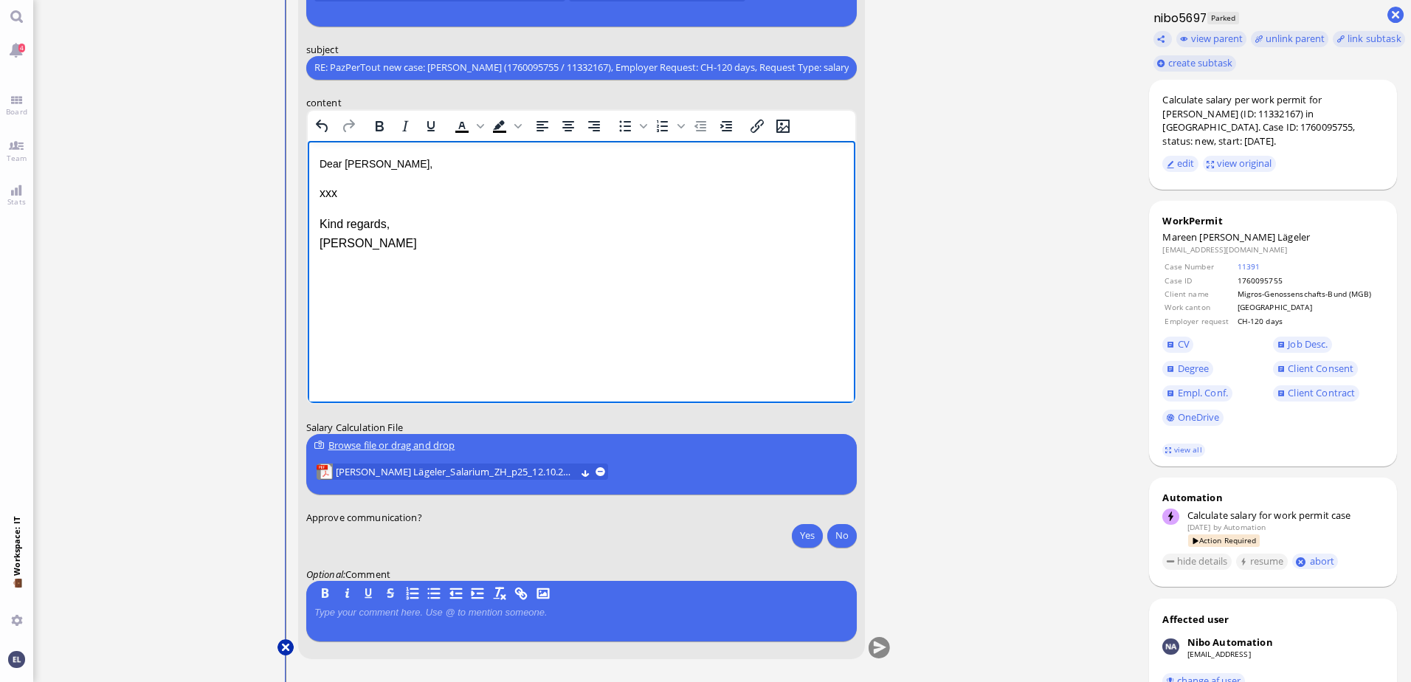
click at [286, 647] on button at bounding box center [286, 647] width 16 height 16
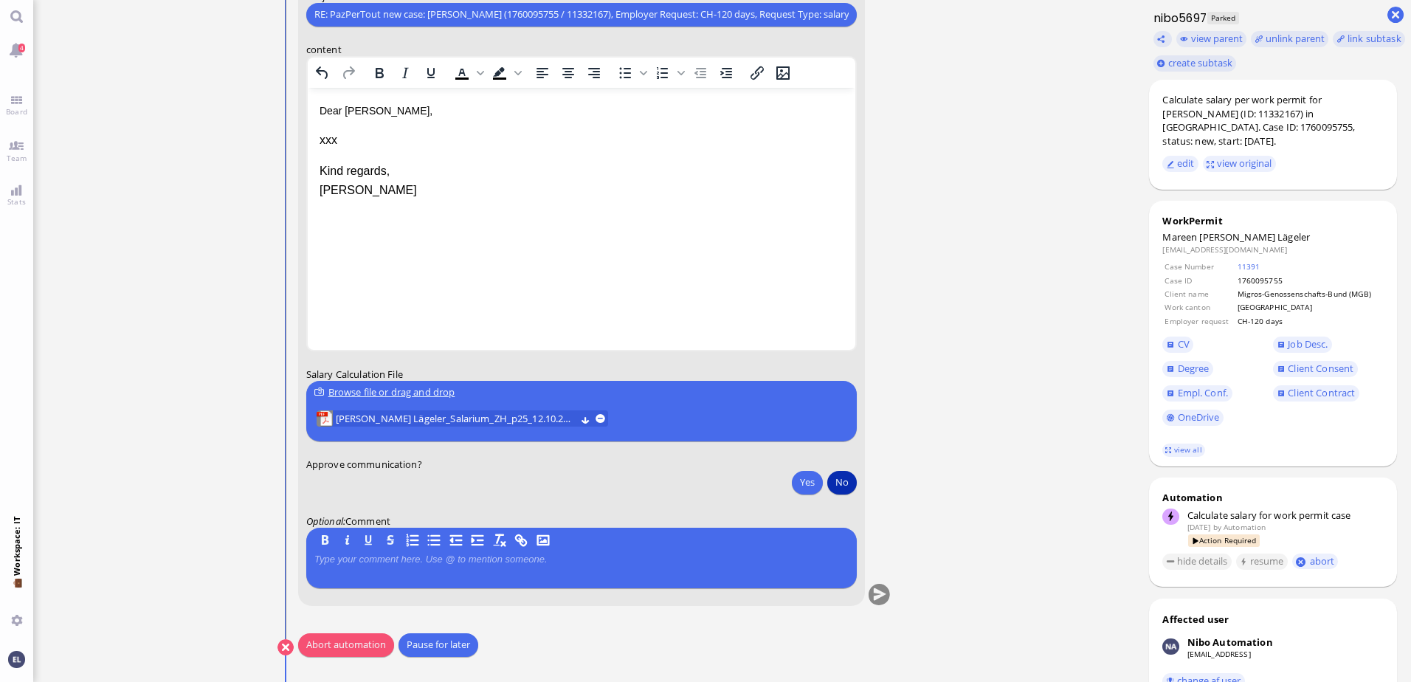
click at [841, 483] on button "No" at bounding box center [843, 483] width 30 height 24
click at [357, 560] on p at bounding box center [581, 560] width 534 height 12
click at [357, 644] on button "Abort automation" at bounding box center [346, 645] width 96 height 24
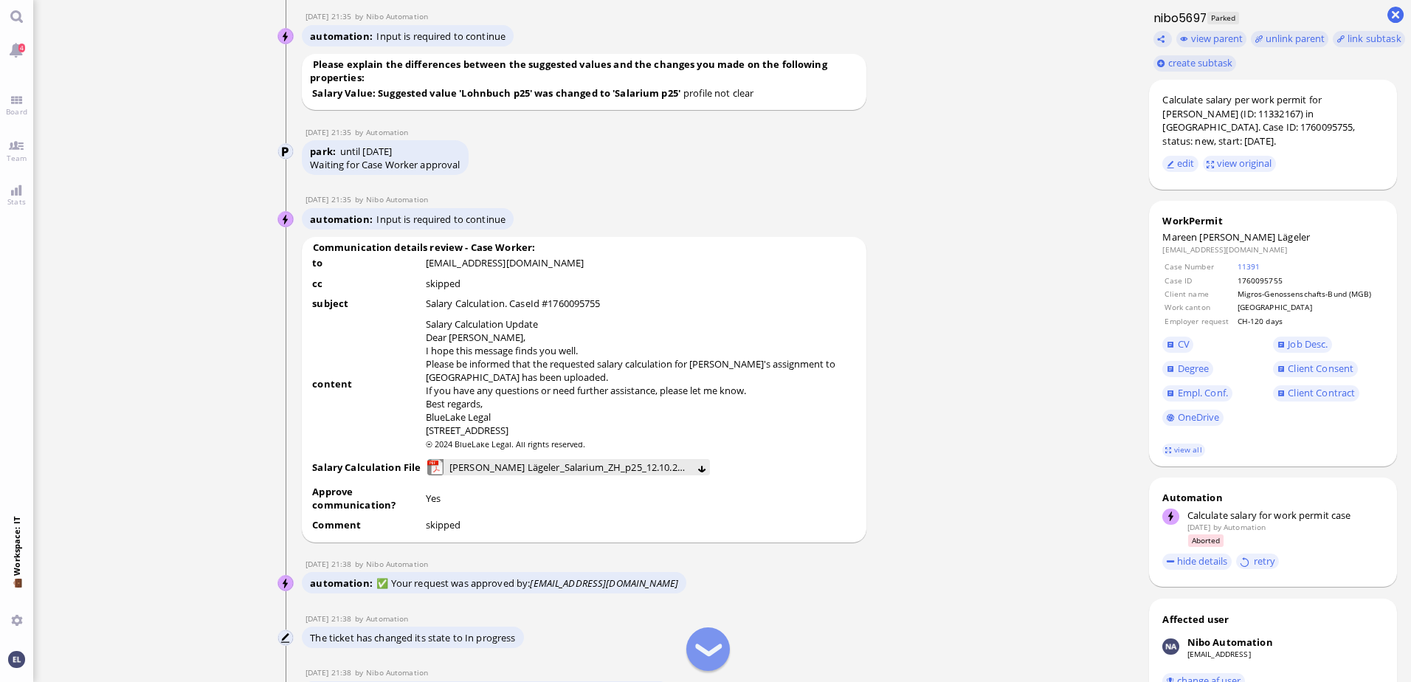
scroll to position [-369, 0]
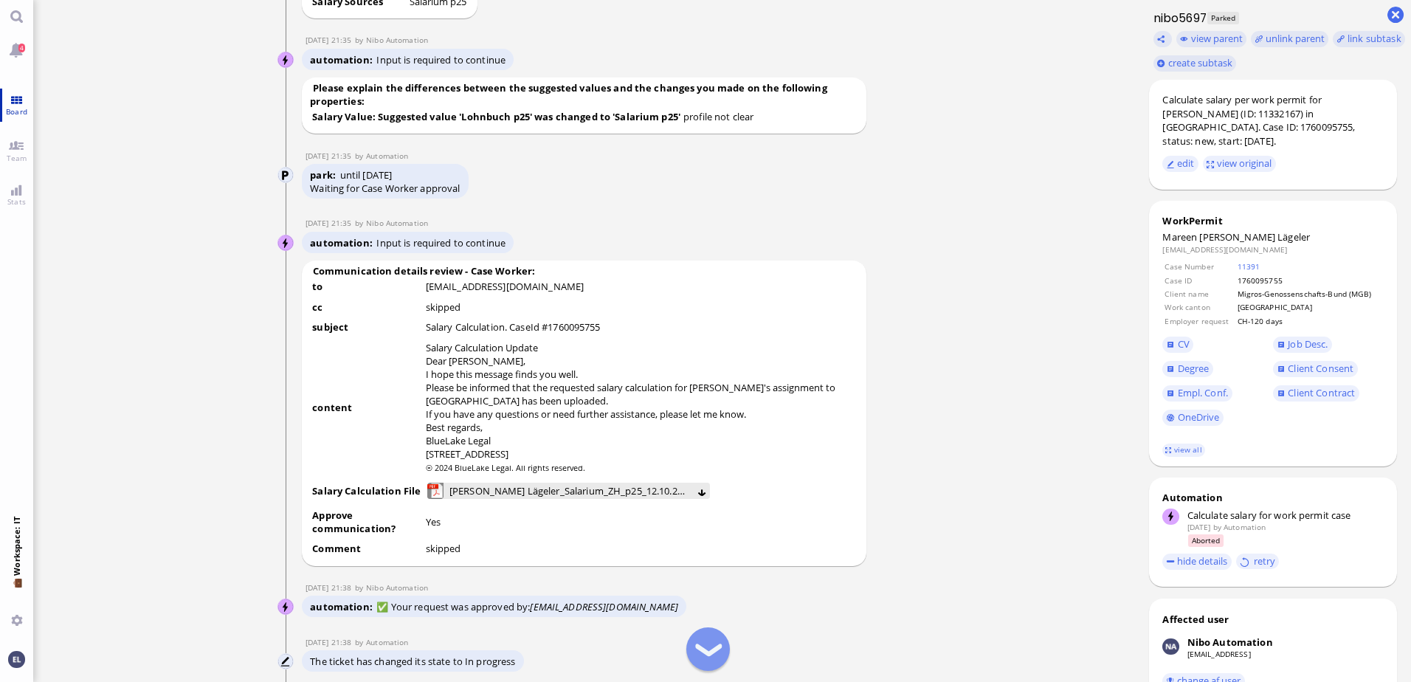
click at [13, 102] on link "Board" at bounding box center [16, 105] width 33 height 33
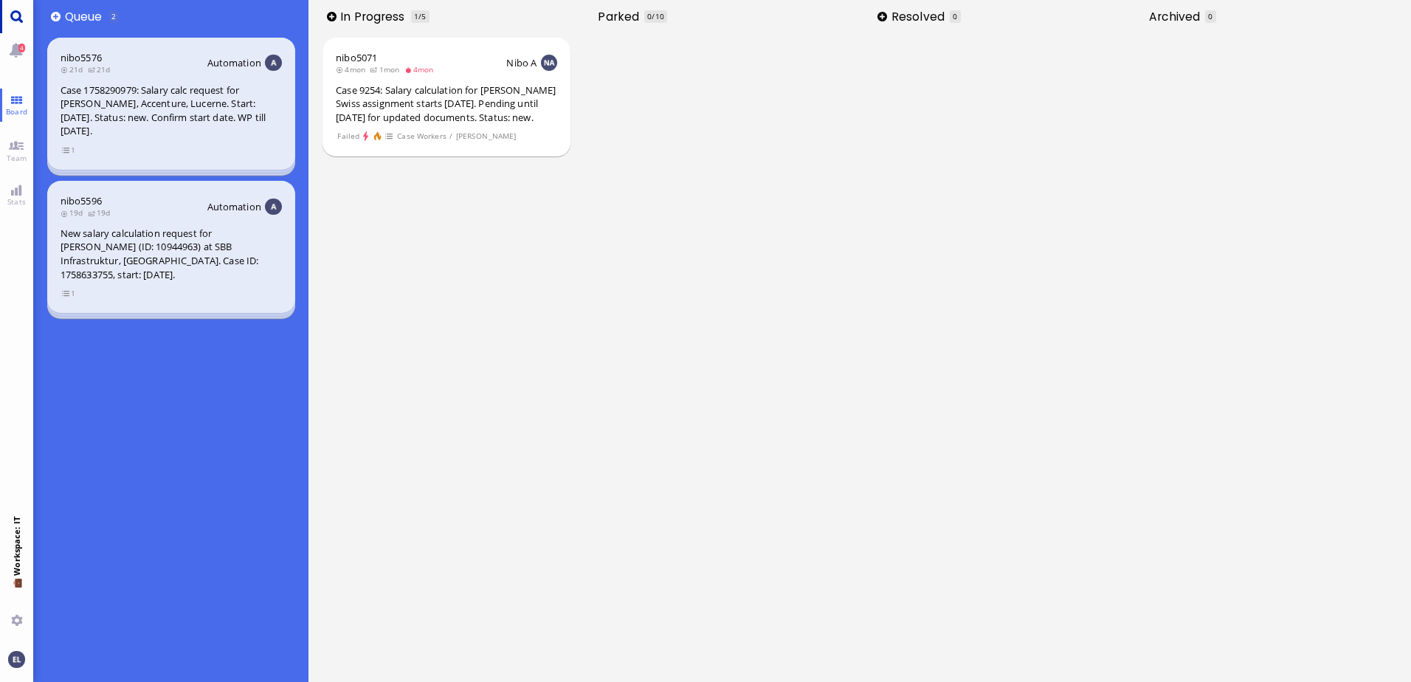
click at [14, 15] on link "Main menu" at bounding box center [16, 16] width 33 height 33
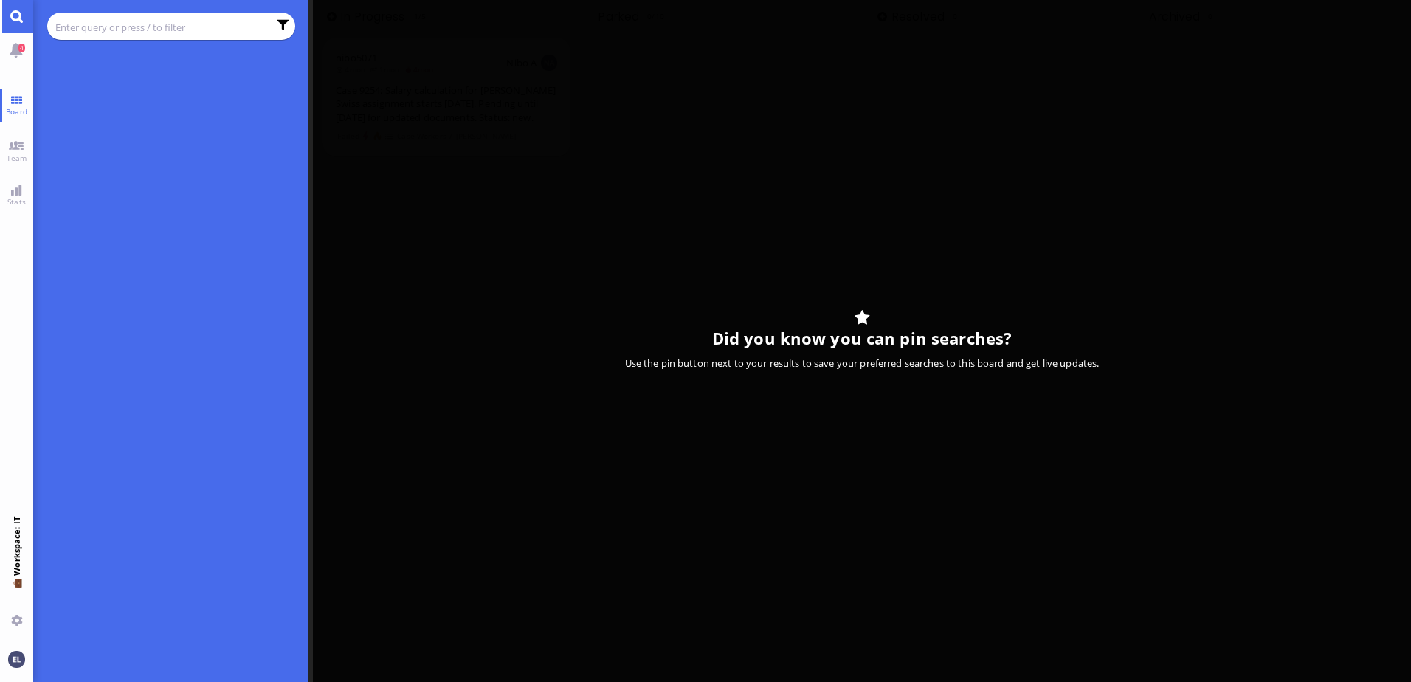
click at [117, 27] on input "text" at bounding box center [161, 27] width 213 height 16
click at [69, 27] on input "längeler" at bounding box center [161, 27] width 213 height 16
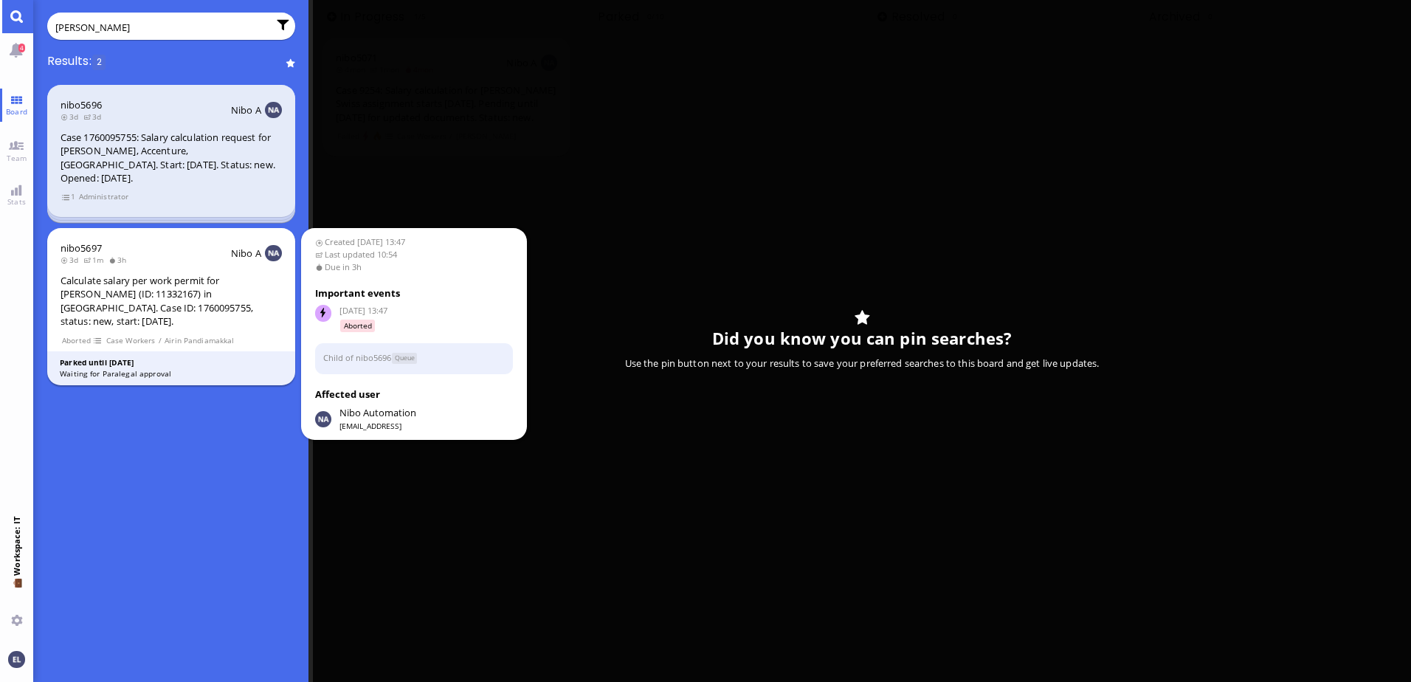
type input "[PERSON_NAME]"
click at [230, 298] on div "Calculate salary per work permit for [PERSON_NAME] (ID: 11332167) in [GEOGRAPHI…" at bounding box center [171, 301] width 221 height 55
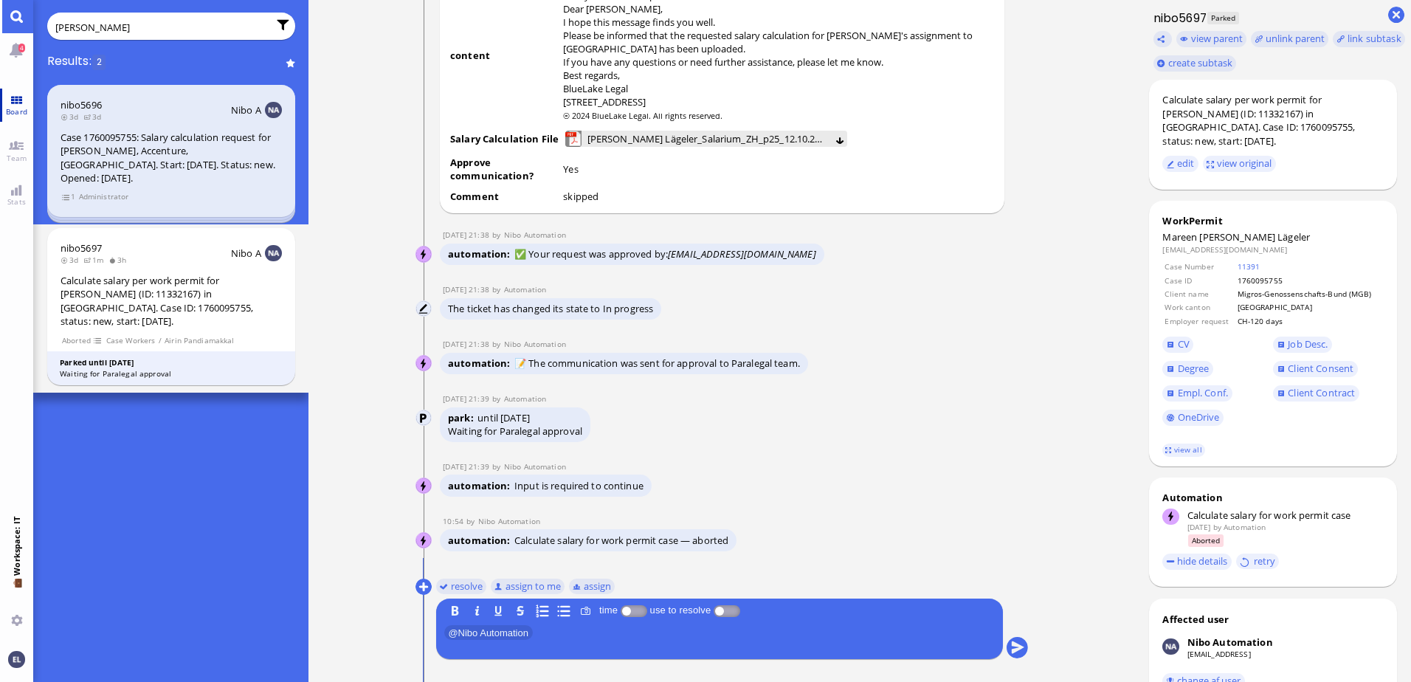
click at [13, 100] on link "Board" at bounding box center [16, 105] width 33 height 33
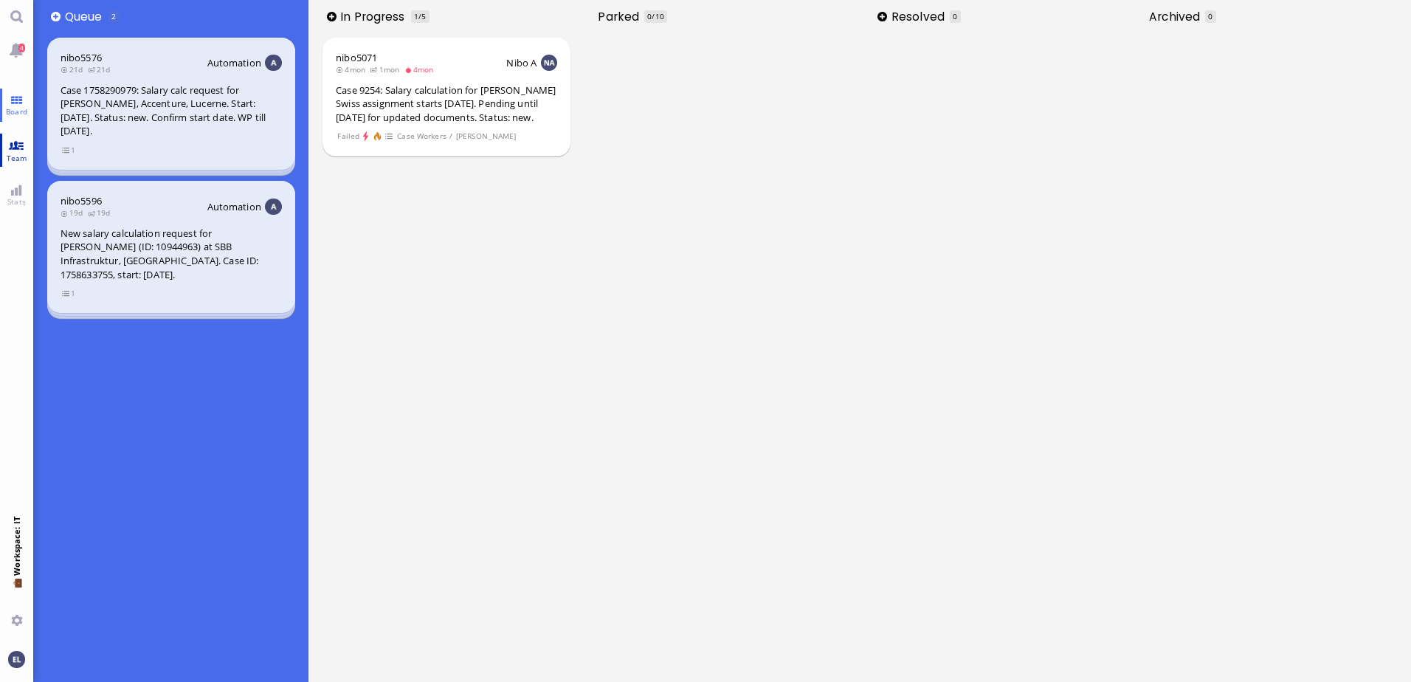
click at [15, 148] on link "Team" at bounding box center [16, 150] width 33 height 33
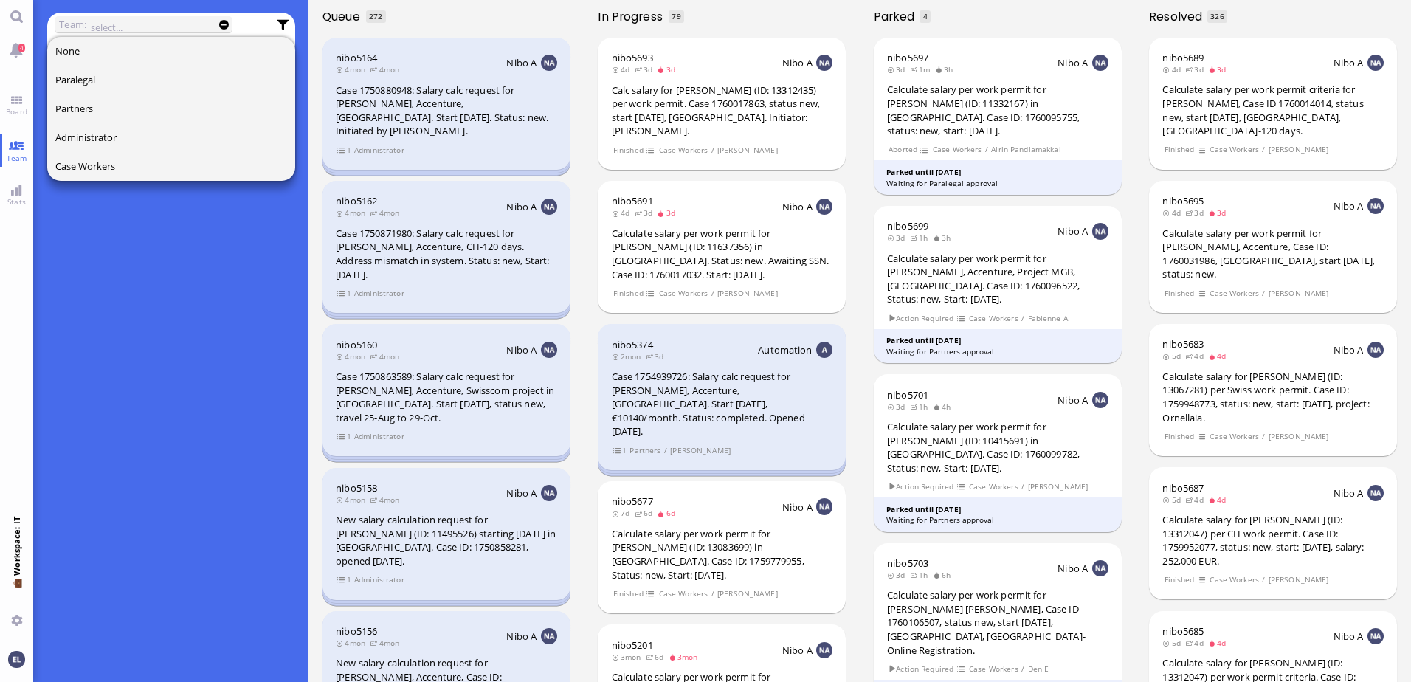
click at [114, 24] on input "text" at bounding box center [153, 27] width 125 height 16
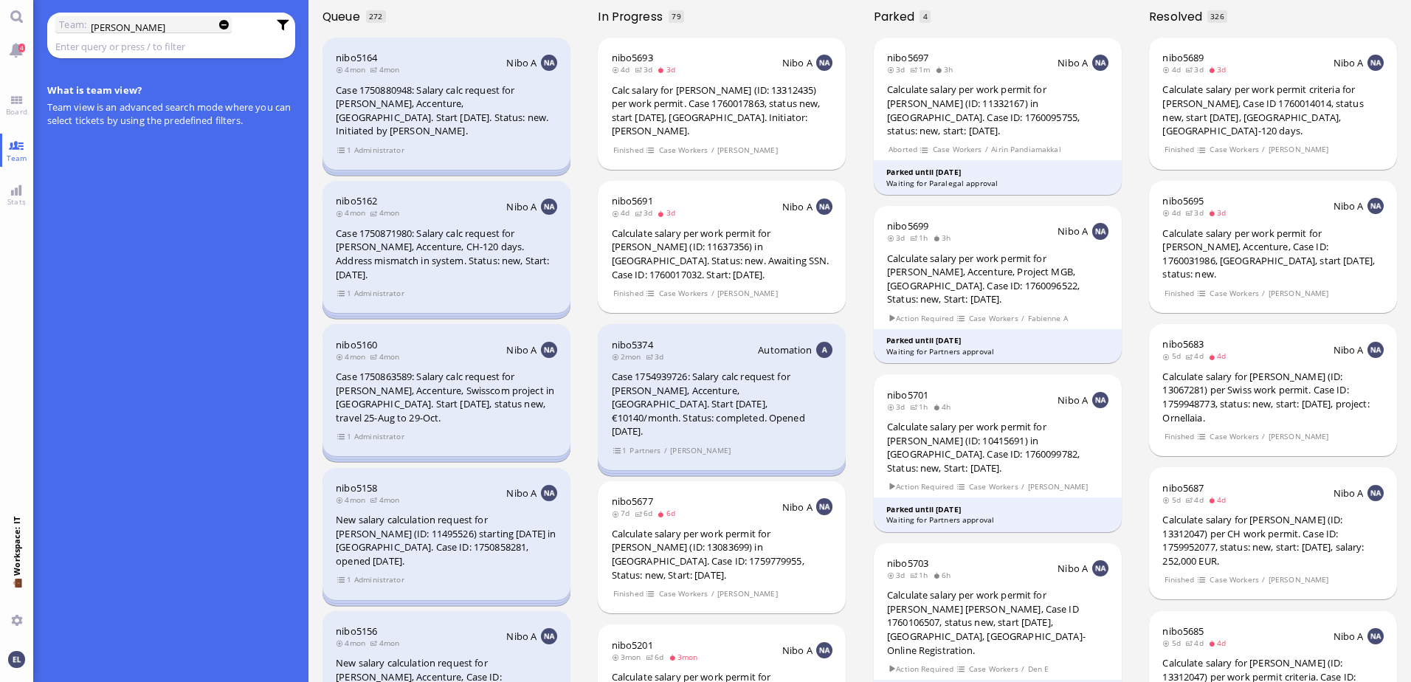
type input "[PERSON_NAME]"
click at [16, 17] on link "Main menu" at bounding box center [16, 16] width 33 height 33
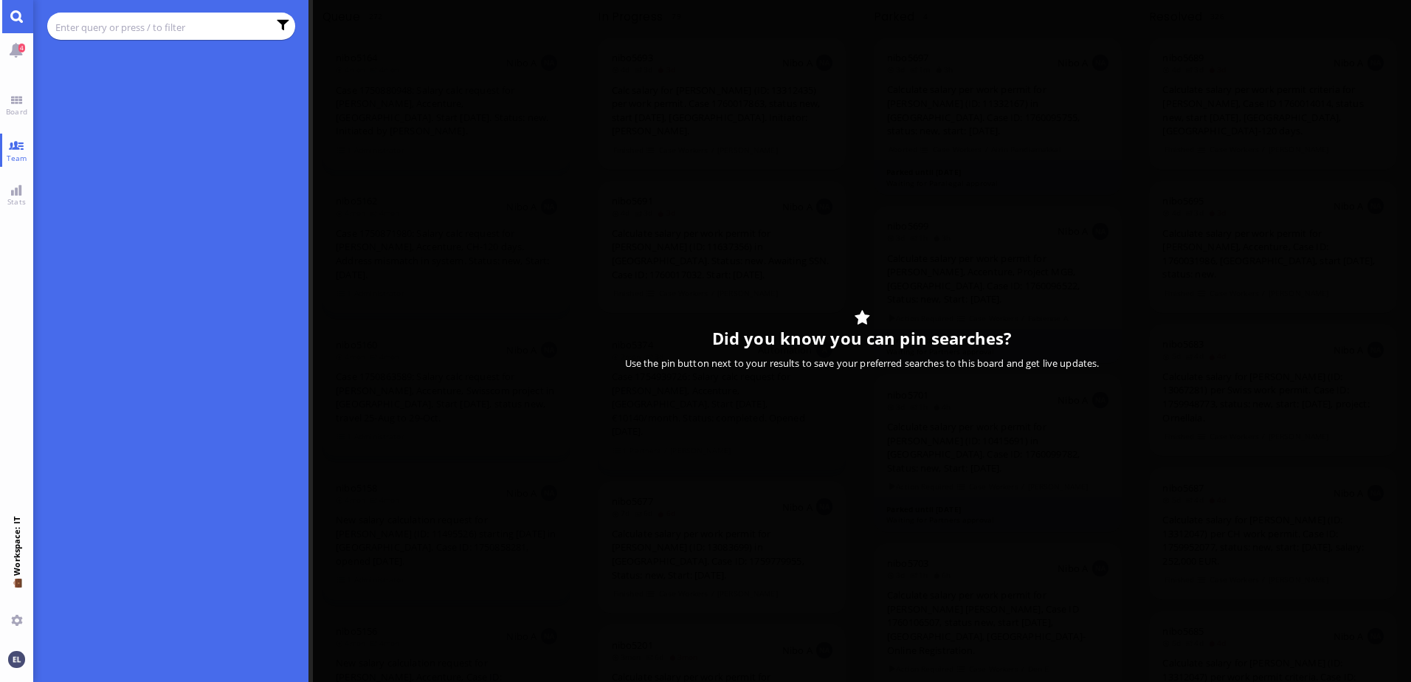
click at [79, 19] on input "text" at bounding box center [161, 27] width 213 height 16
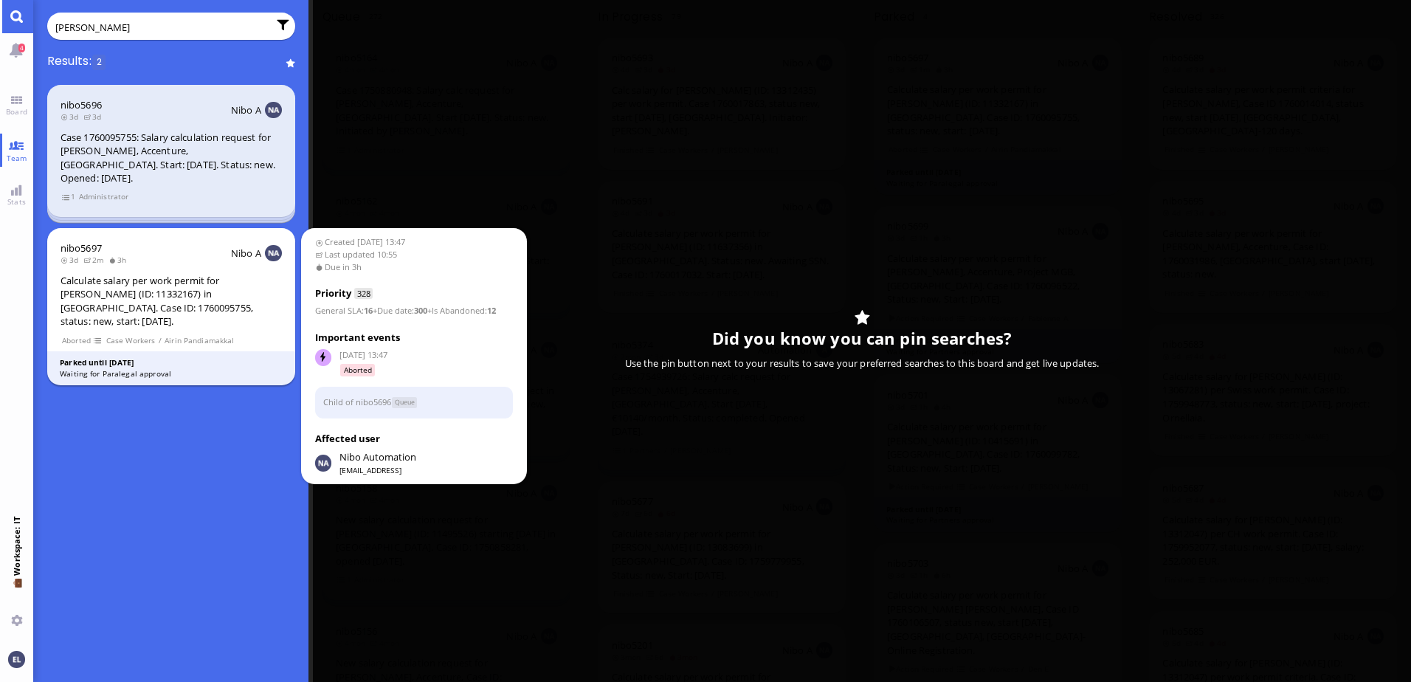
type input "[PERSON_NAME]"
click at [146, 298] on div "Calculate salary per work permit for [PERSON_NAME] (ID: 11332167) in [GEOGRAPHI…" at bounding box center [171, 301] width 221 height 55
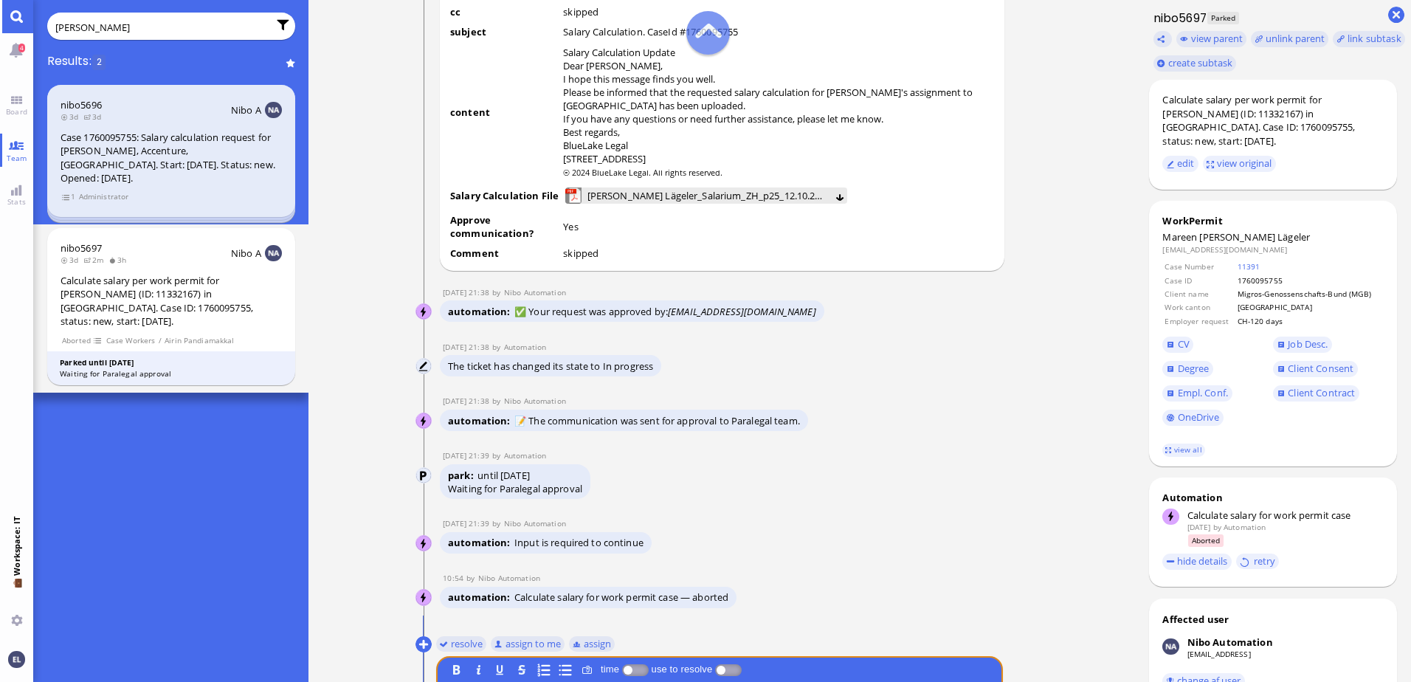
scroll to position [1, 0]
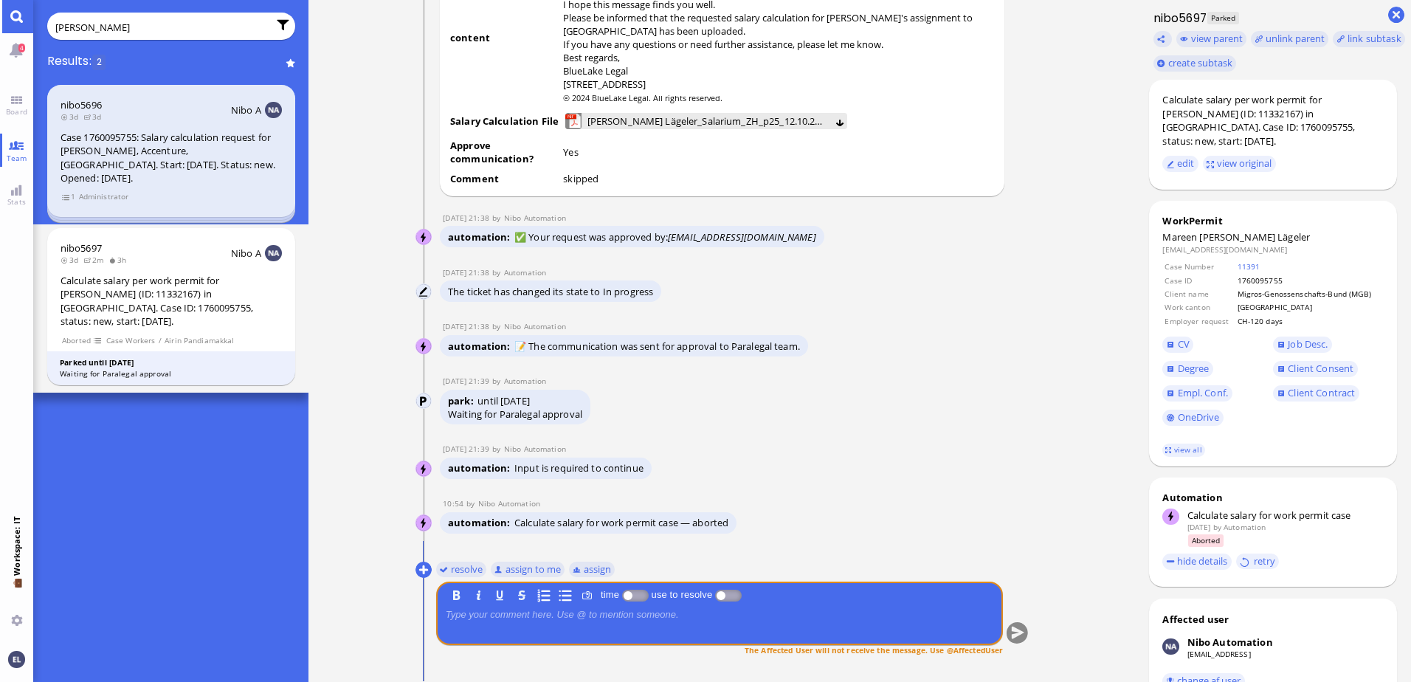
click at [574, 613] on p at bounding box center [720, 614] width 548 height 12
click at [1014, 632] on button "submit" at bounding box center [1017, 633] width 22 height 22
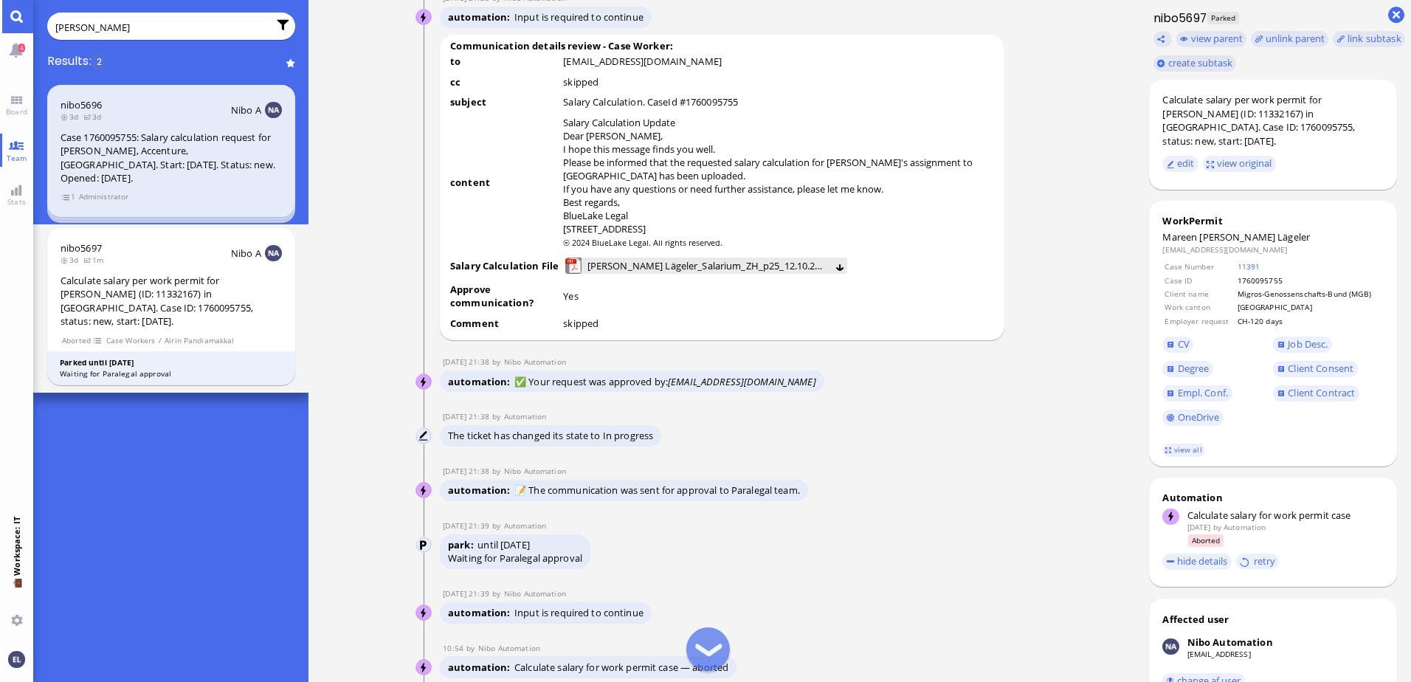
scroll to position [0, 0]
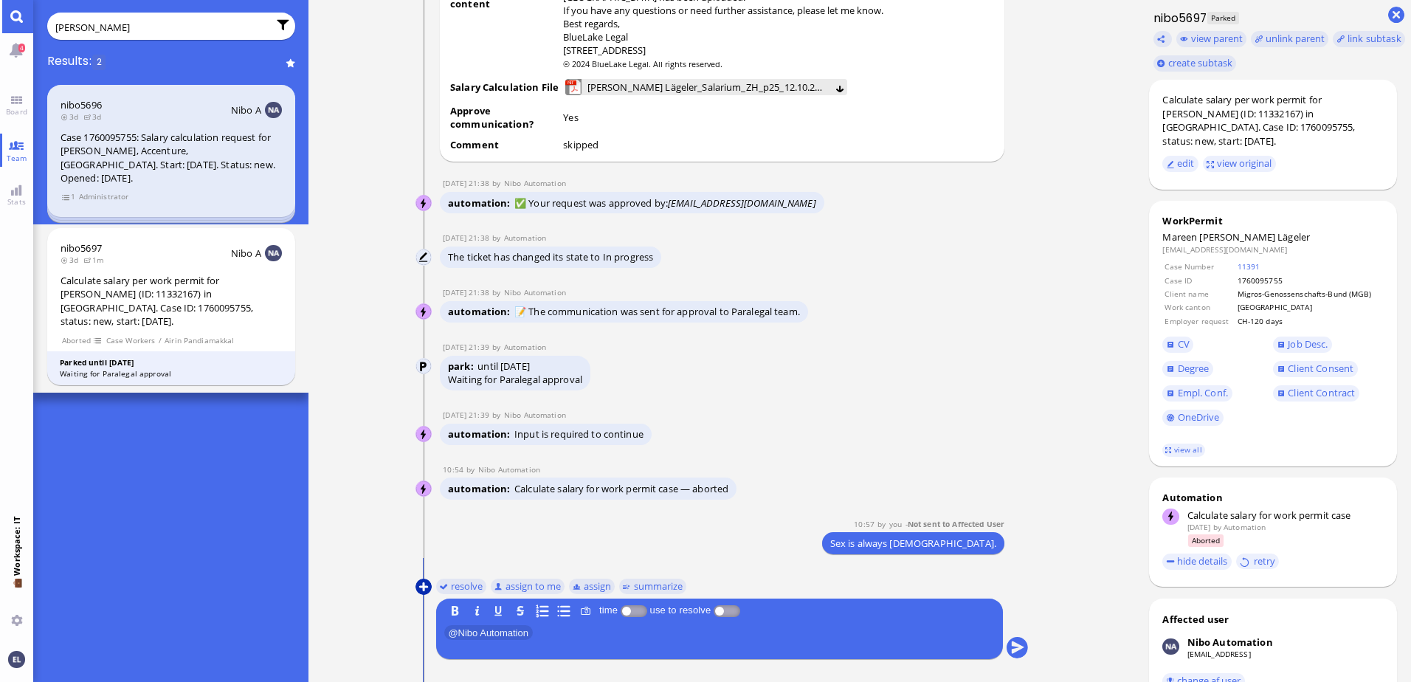
click at [423, 586] on button at bounding box center [424, 587] width 16 height 16
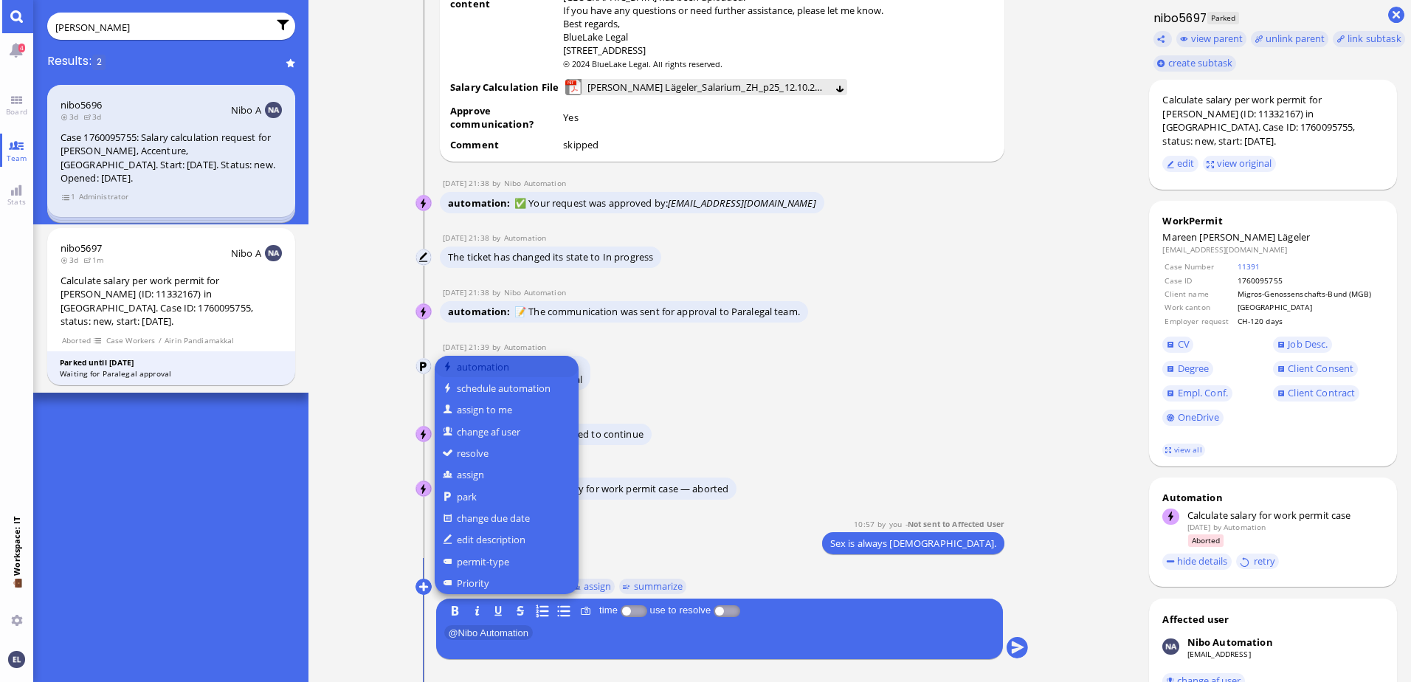
click at [486, 368] on button "automation" at bounding box center [507, 366] width 144 height 21
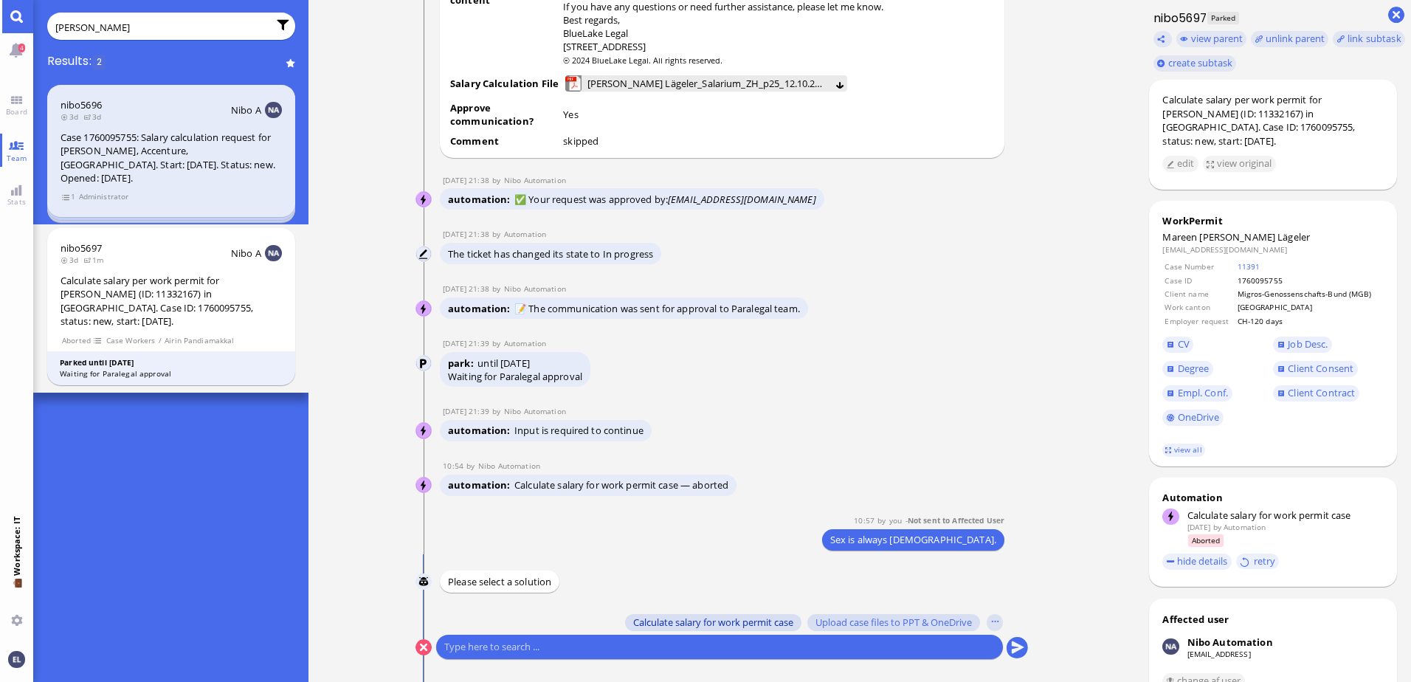
click at [723, 621] on span "Calculate salary for work permit case" at bounding box center [713, 622] width 160 height 12
